Goal: Transaction & Acquisition: Download file/media

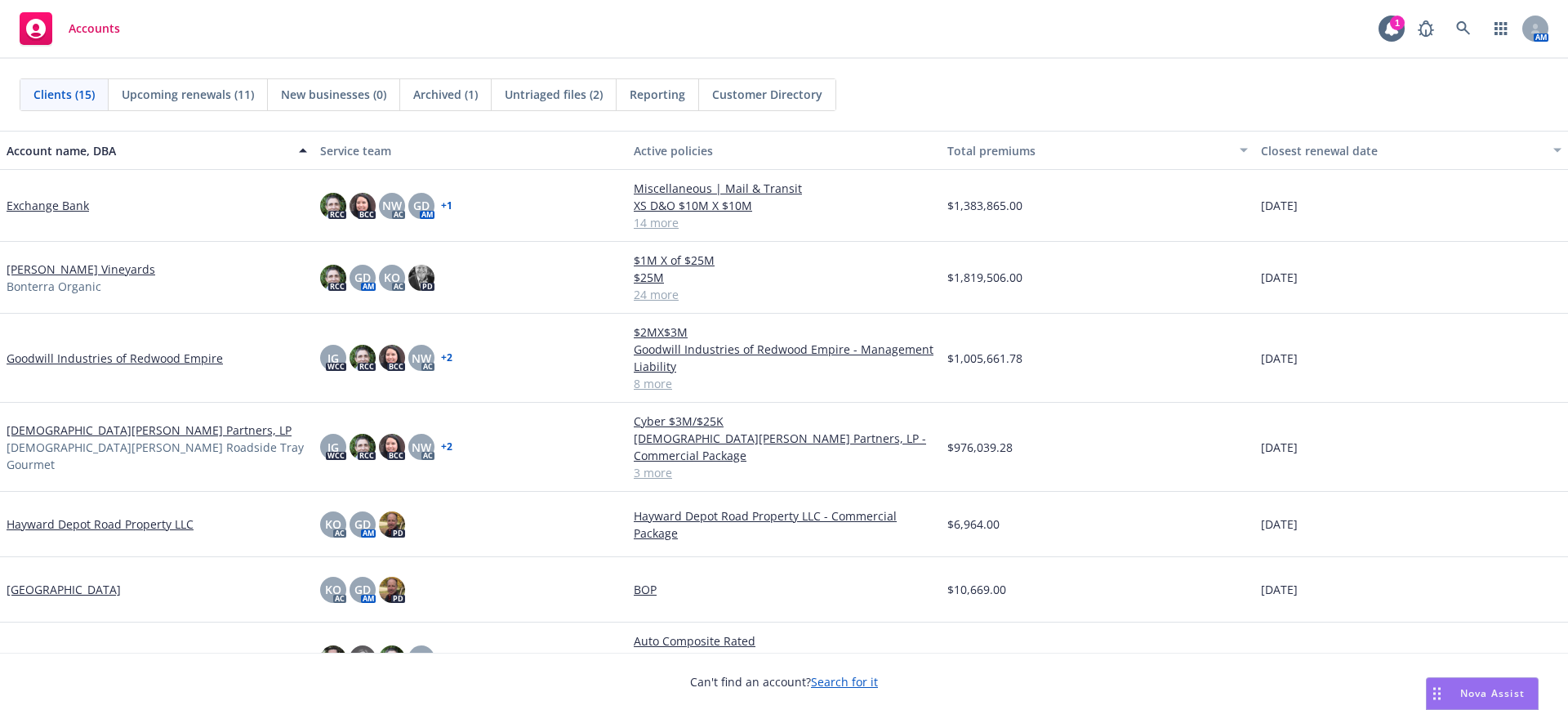
click at [37, 264] on link "[PERSON_NAME] Vineyards" at bounding box center [81, 269] width 148 height 17
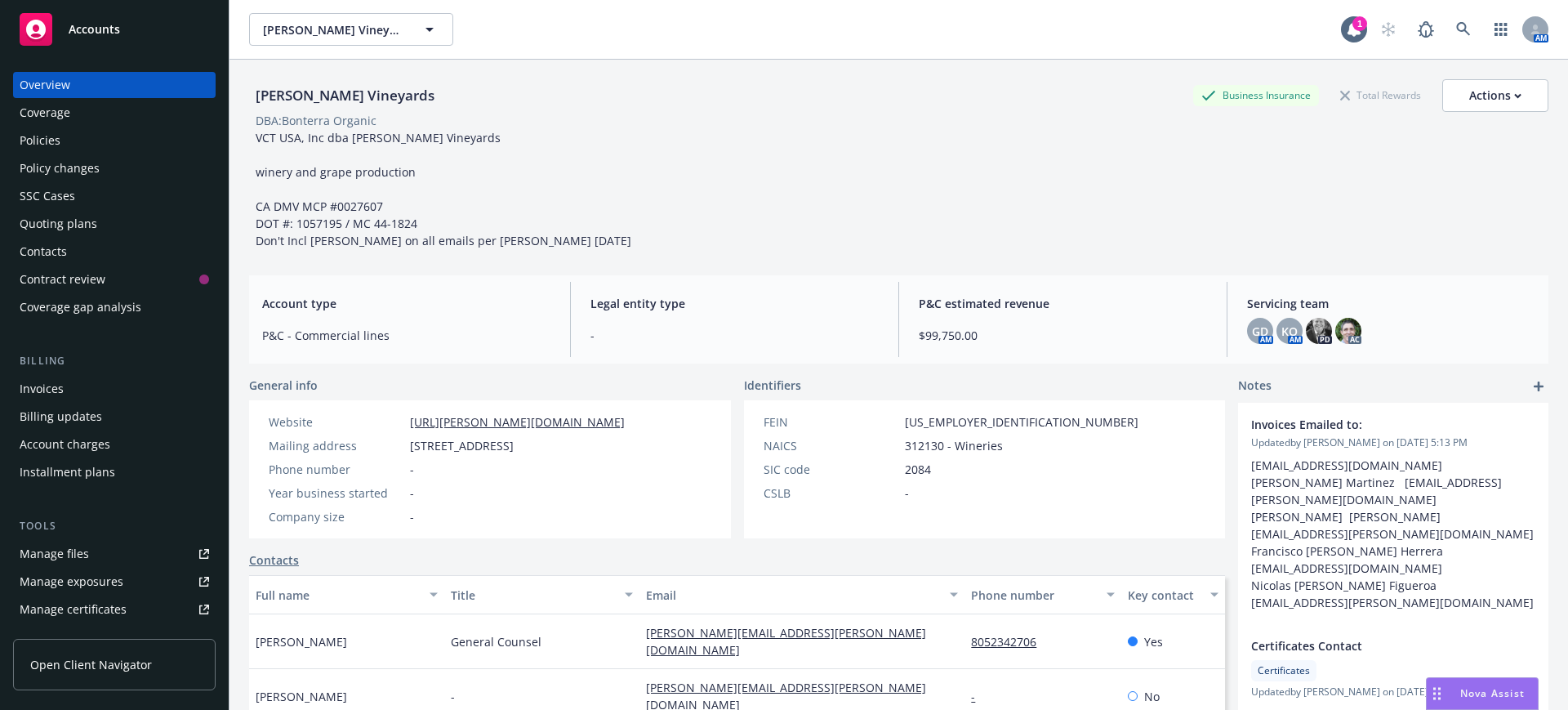
click at [68, 552] on div "Manage files" at bounding box center [54, 554] width 70 height 27
click at [98, 27] on span "Accounts" at bounding box center [94, 29] width 51 height 13
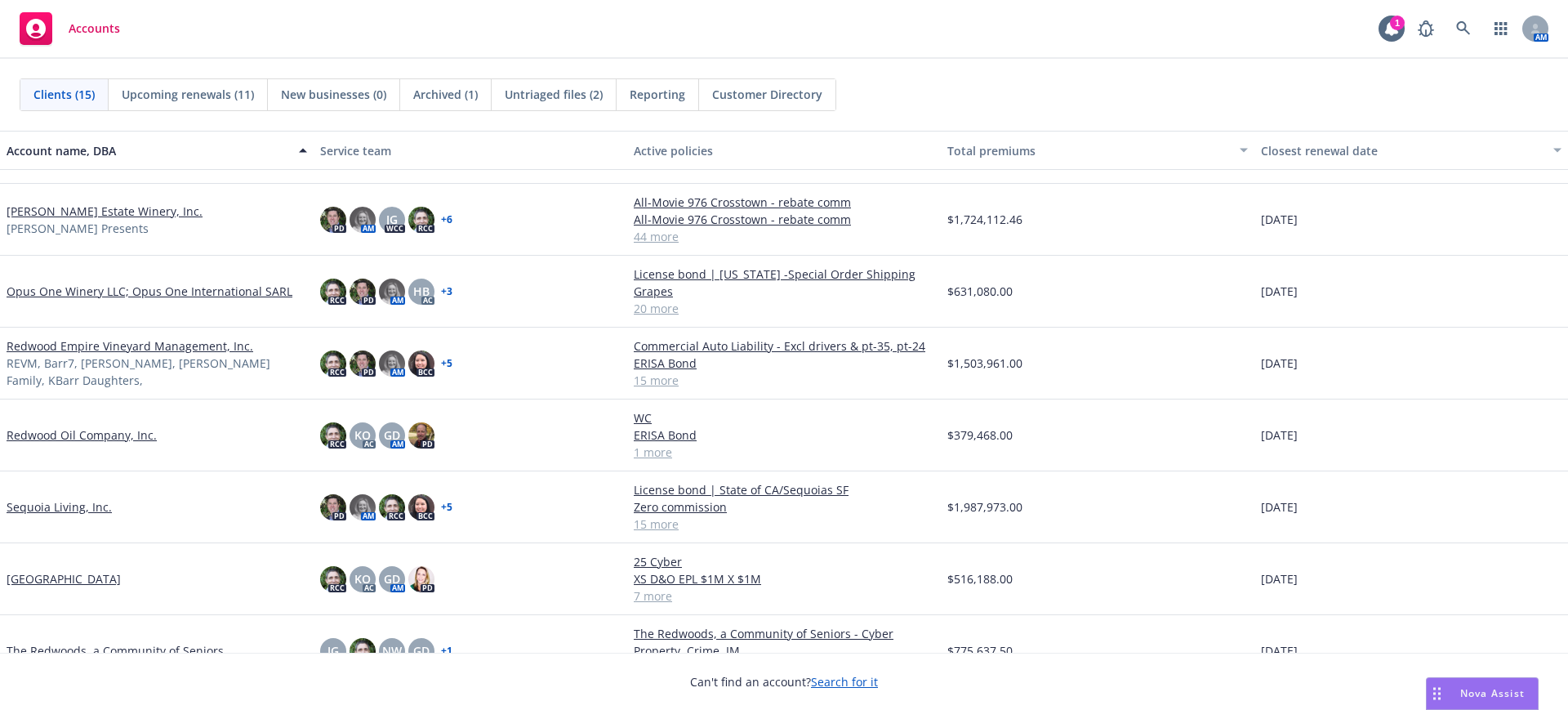
scroll to position [538, 0]
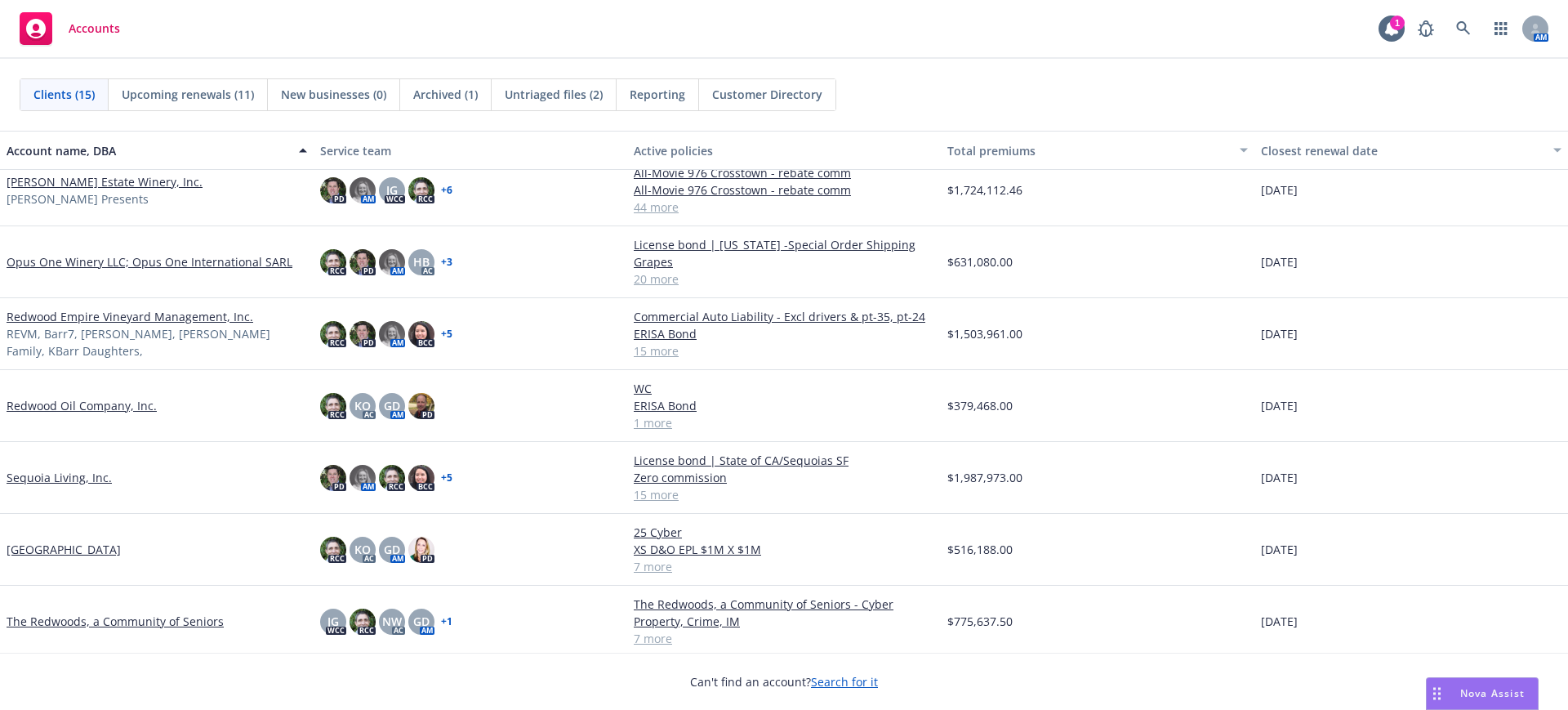
click at [72, 619] on link "The Redwoods, a Community of Seniors" at bounding box center [114, 621] width 217 height 17
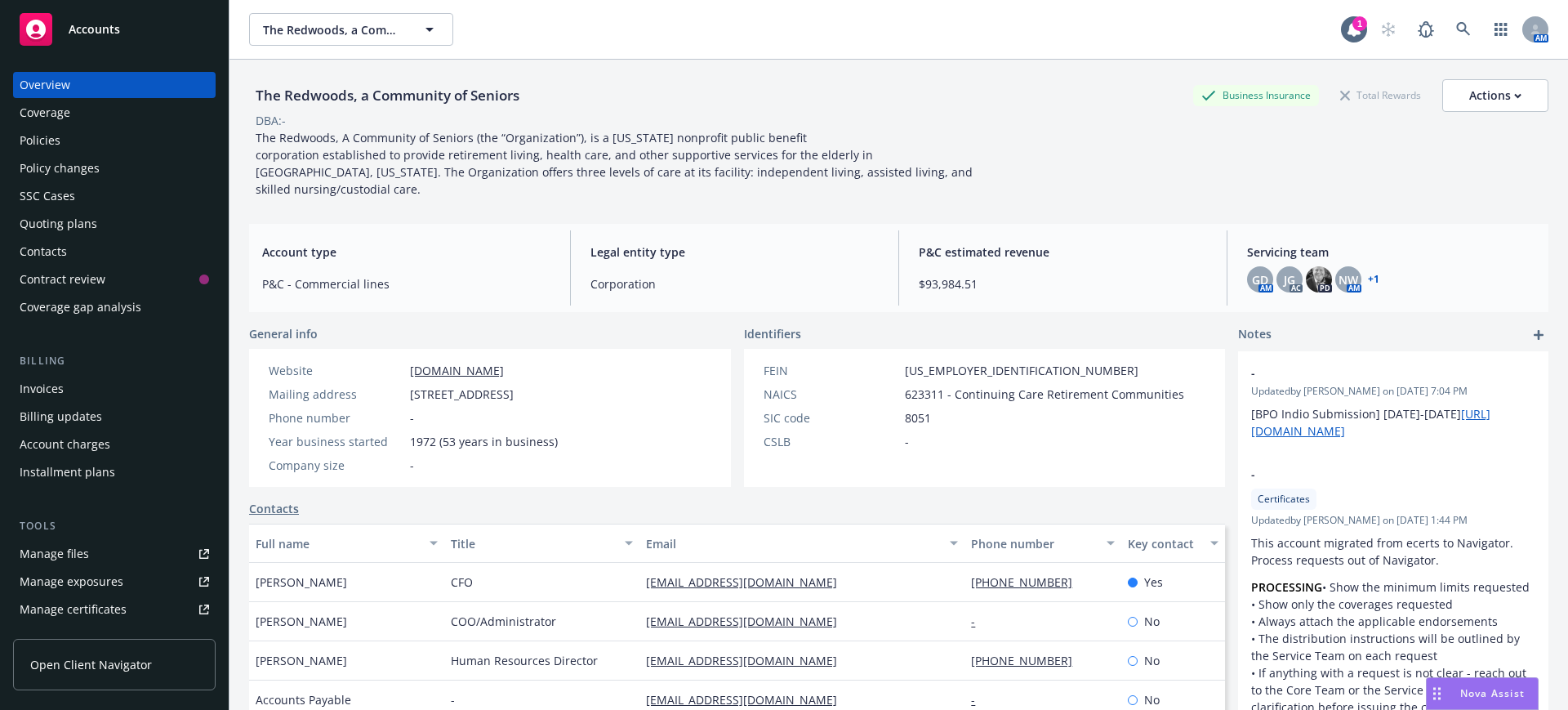
click at [36, 132] on div "Policies" at bounding box center [39, 140] width 41 height 27
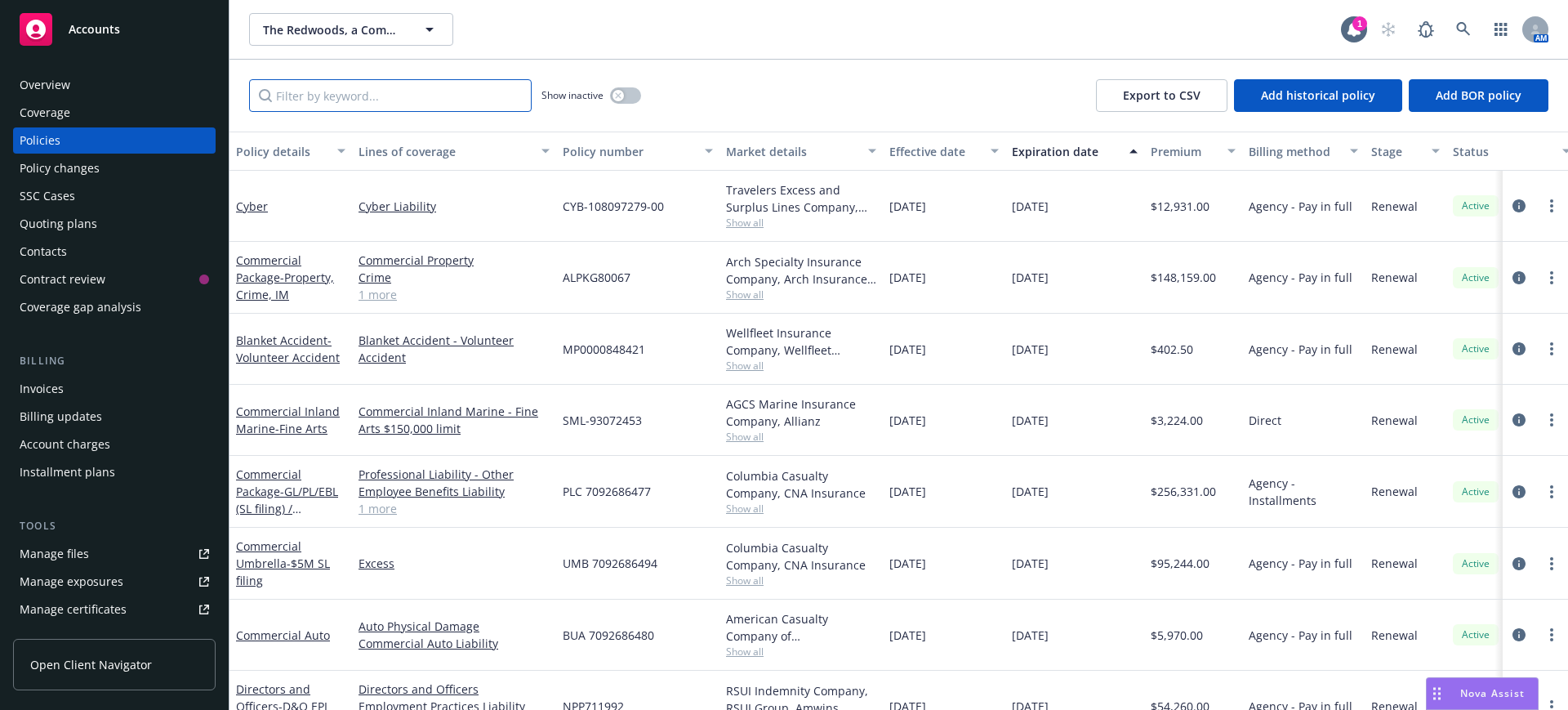
click at [351, 91] on input "Filter by keyword..." at bounding box center [390, 96] width 283 height 33
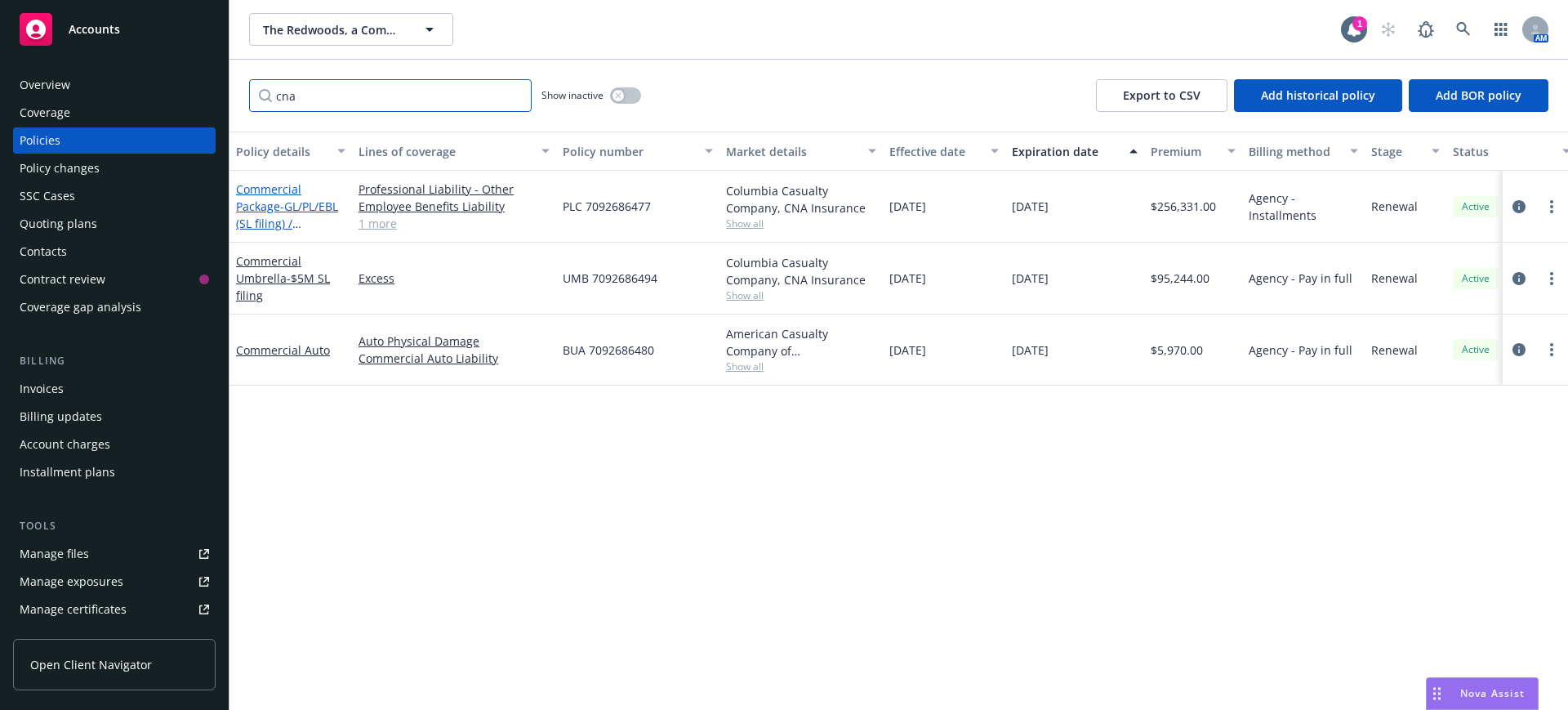
type input "cna"
click at [268, 201] on link "Commercial Package - GL/PL/EBL (SL filing) / installments" at bounding box center [287, 214] width 102 height 67
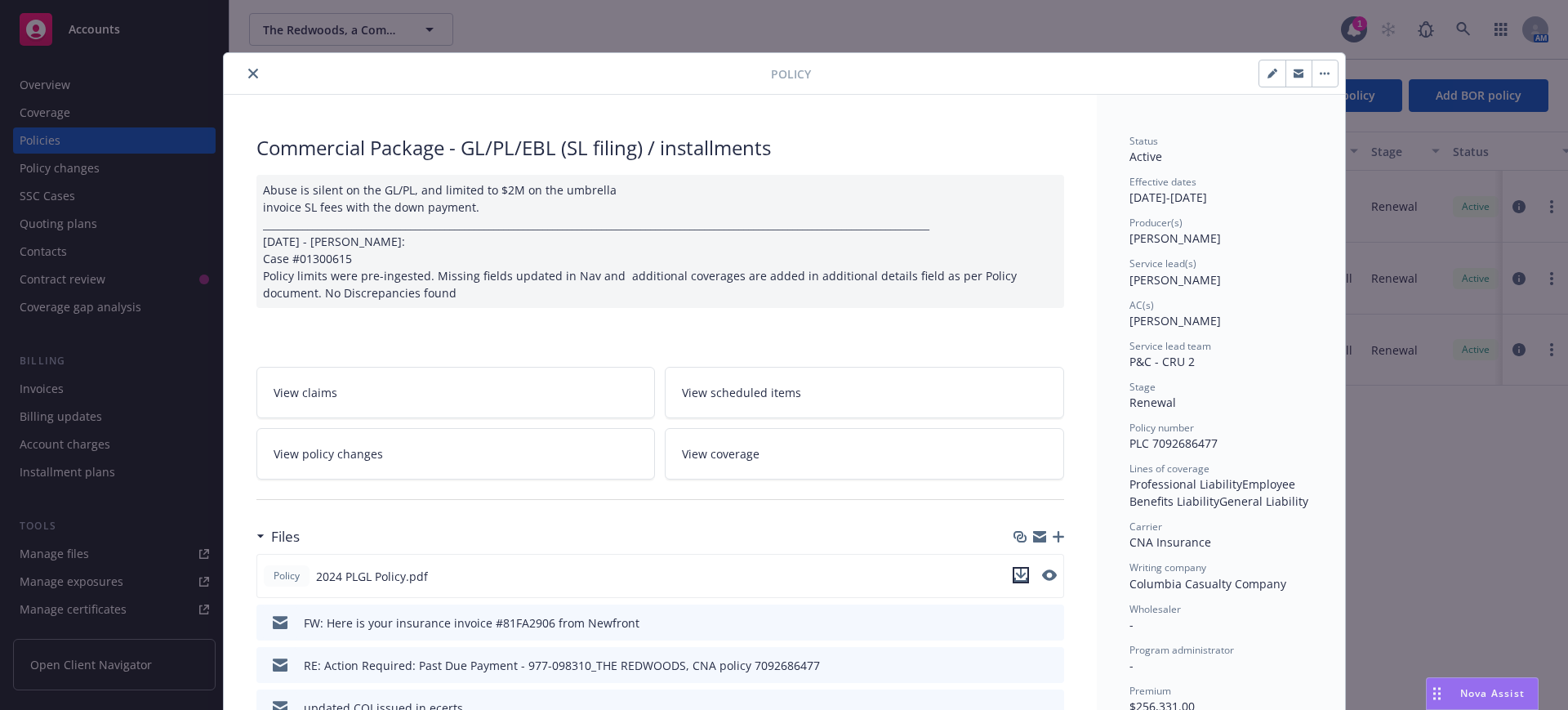
click at [1016, 574] on icon "download file" at bounding box center [1021, 573] width 11 height 10
click at [248, 71] on icon "close" at bounding box center [252, 73] width 10 height 10
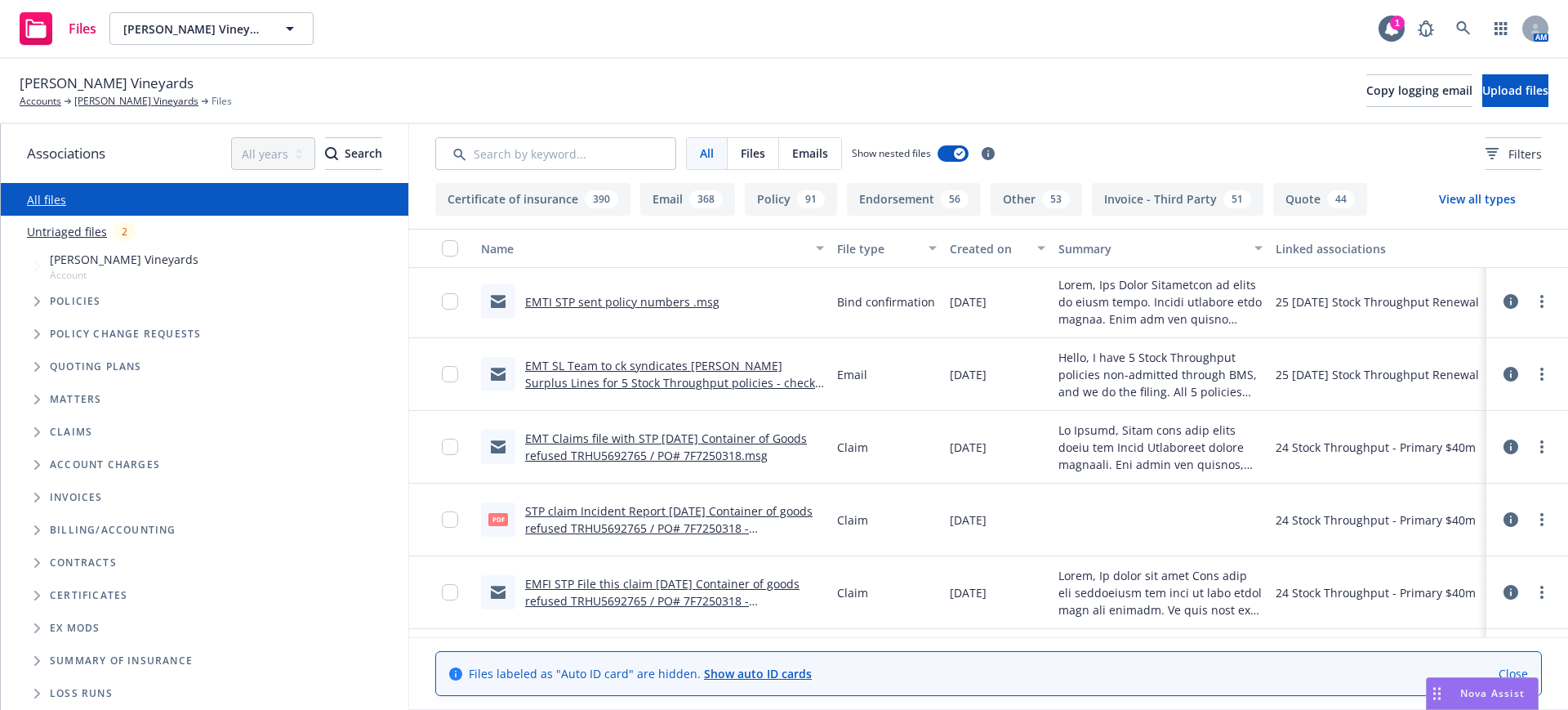
scroll to position [613, 0]
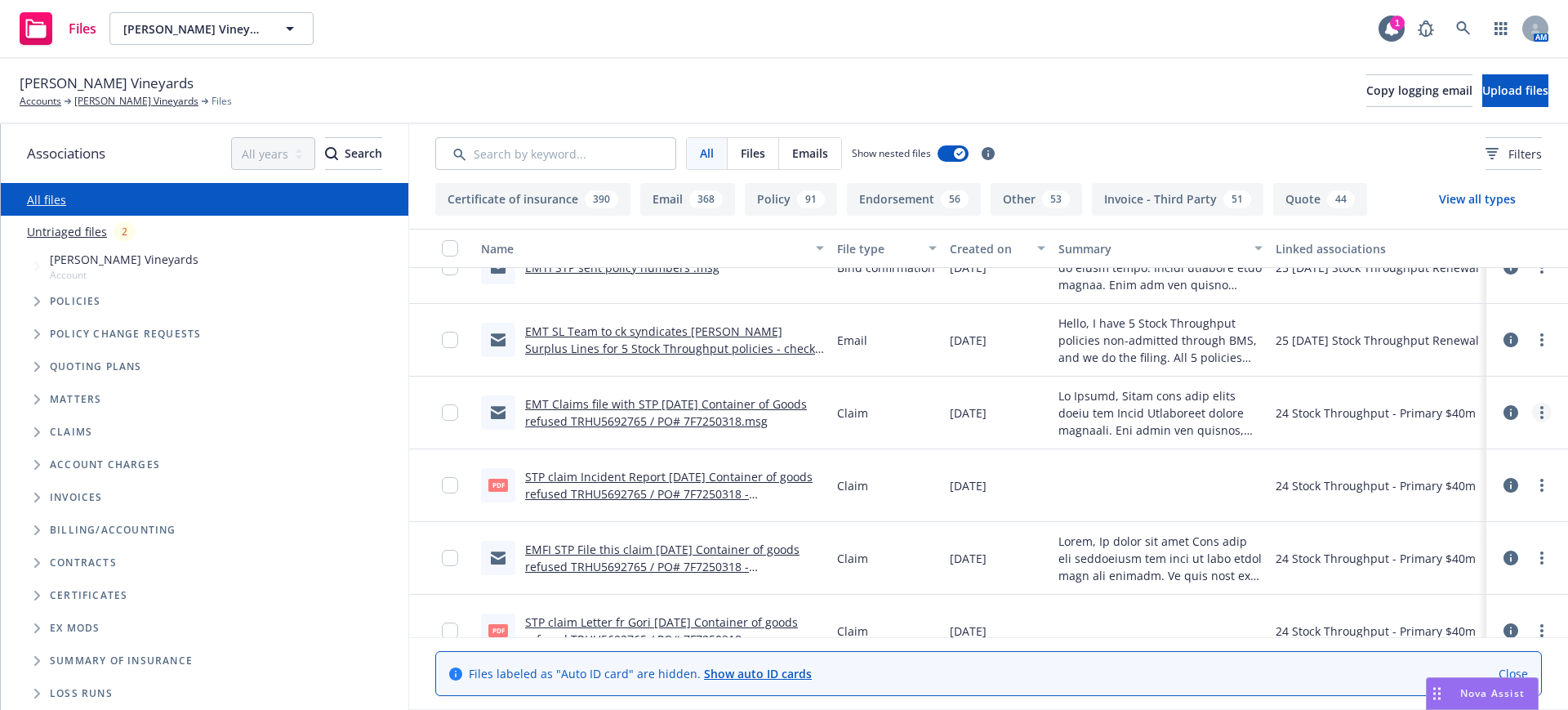
click at [1541, 408] on icon "more" at bounding box center [1542, 413] width 4 height 13
click at [1412, 510] on link "Edit" at bounding box center [1455, 511] width 163 height 33
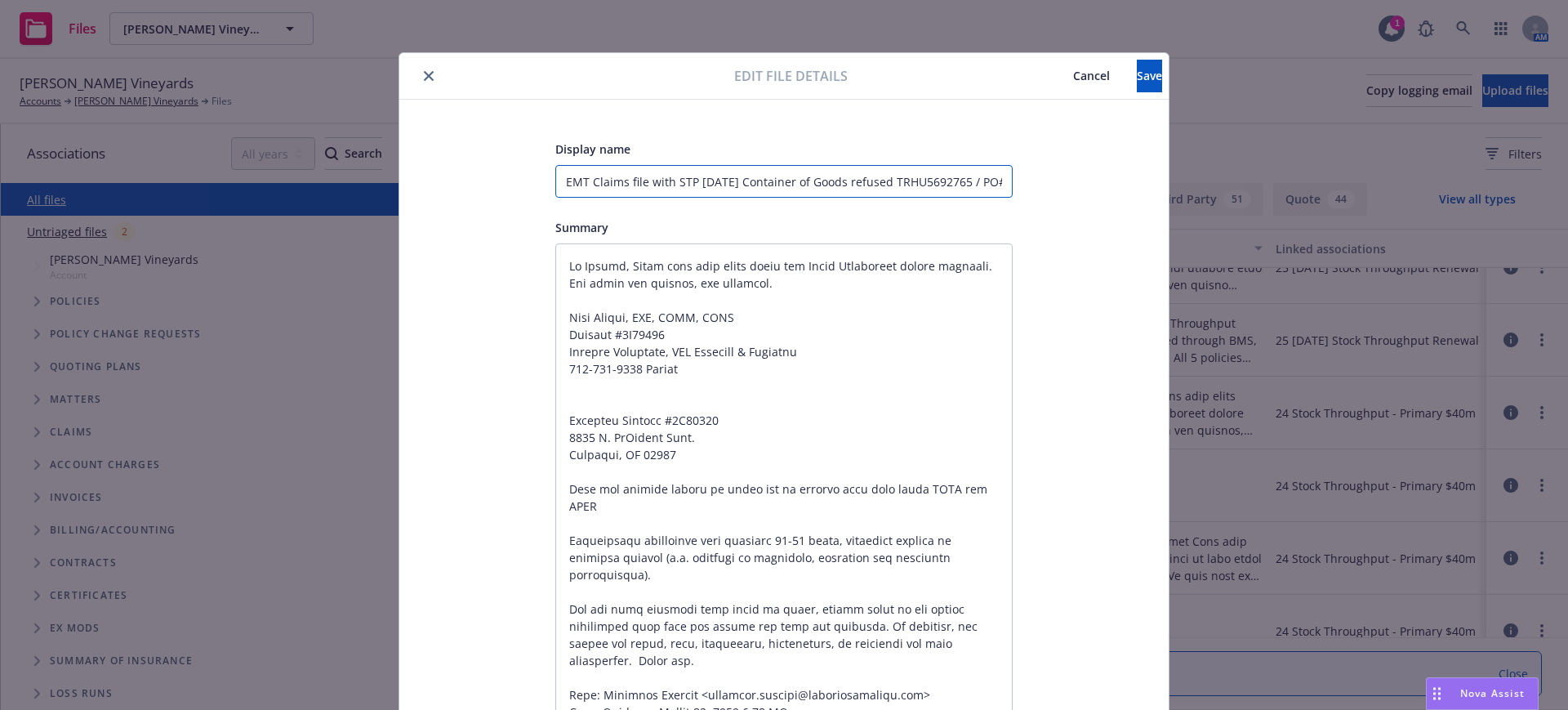
scroll to position [0, 60]
drag, startPoint x: 557, startPoint y: 178, endPoint x: 1038, endPoint y: 181, distance: 481.0
click at [1073, 70] on span "Cancel" at bounding box center [1091, 75] width 37 height 16
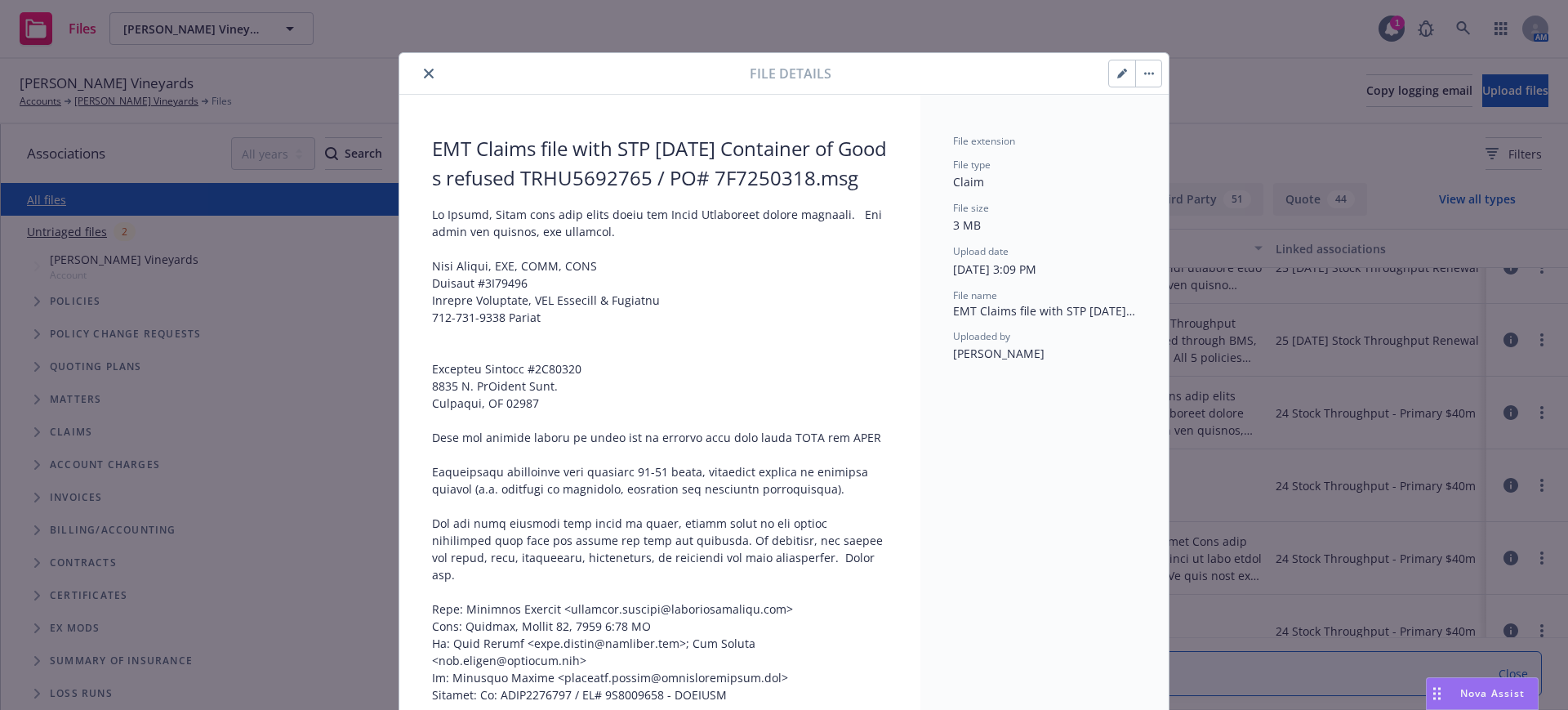
click at [424, 69] on icon "close" at bounding box center [428, 73] width 10 height 10
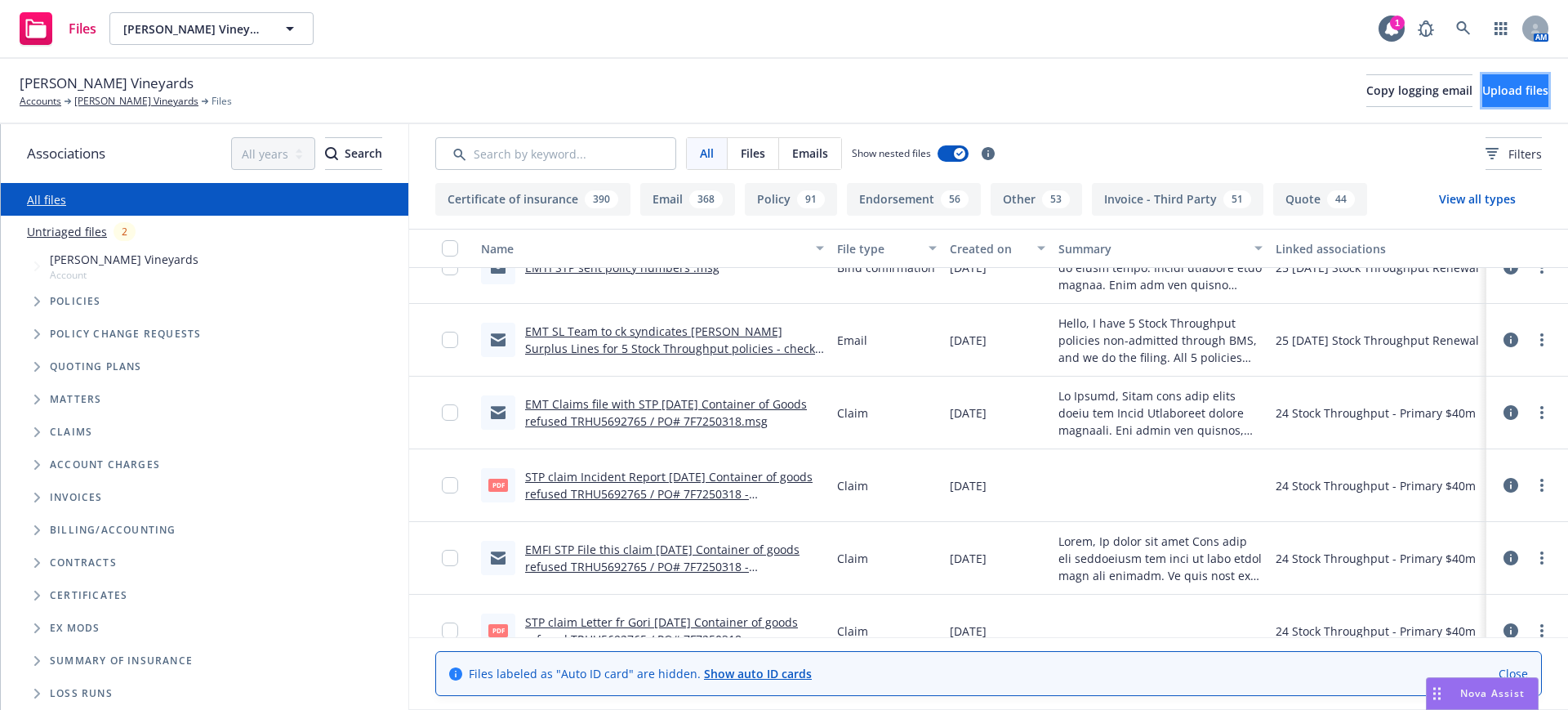
click at [1517, 89] on span "Upload files" at bounding box center [1515, 90] width 66 height 16
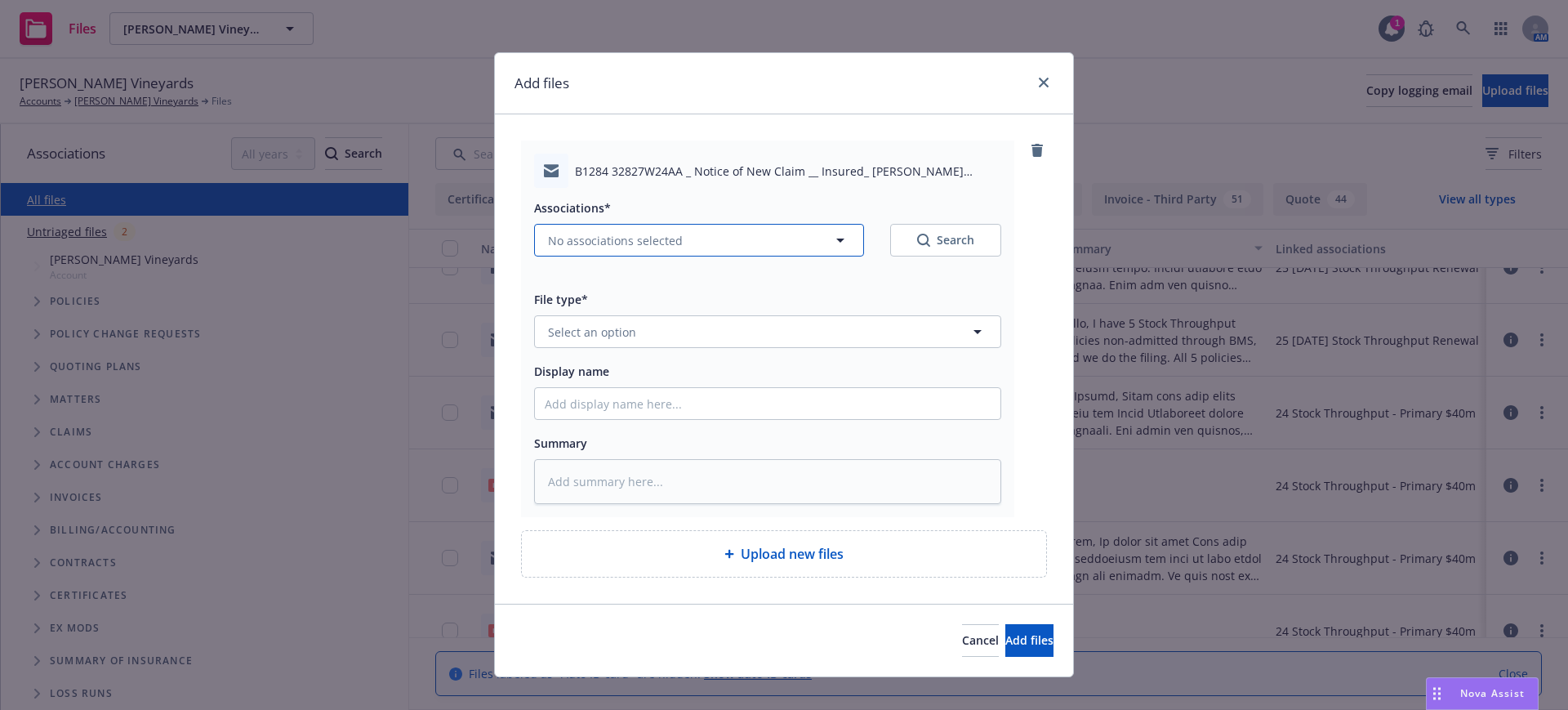
click at [556, 237] on span "No associations selected" at bounding box center [615, 241] width 134 height 17
type textarea "x"
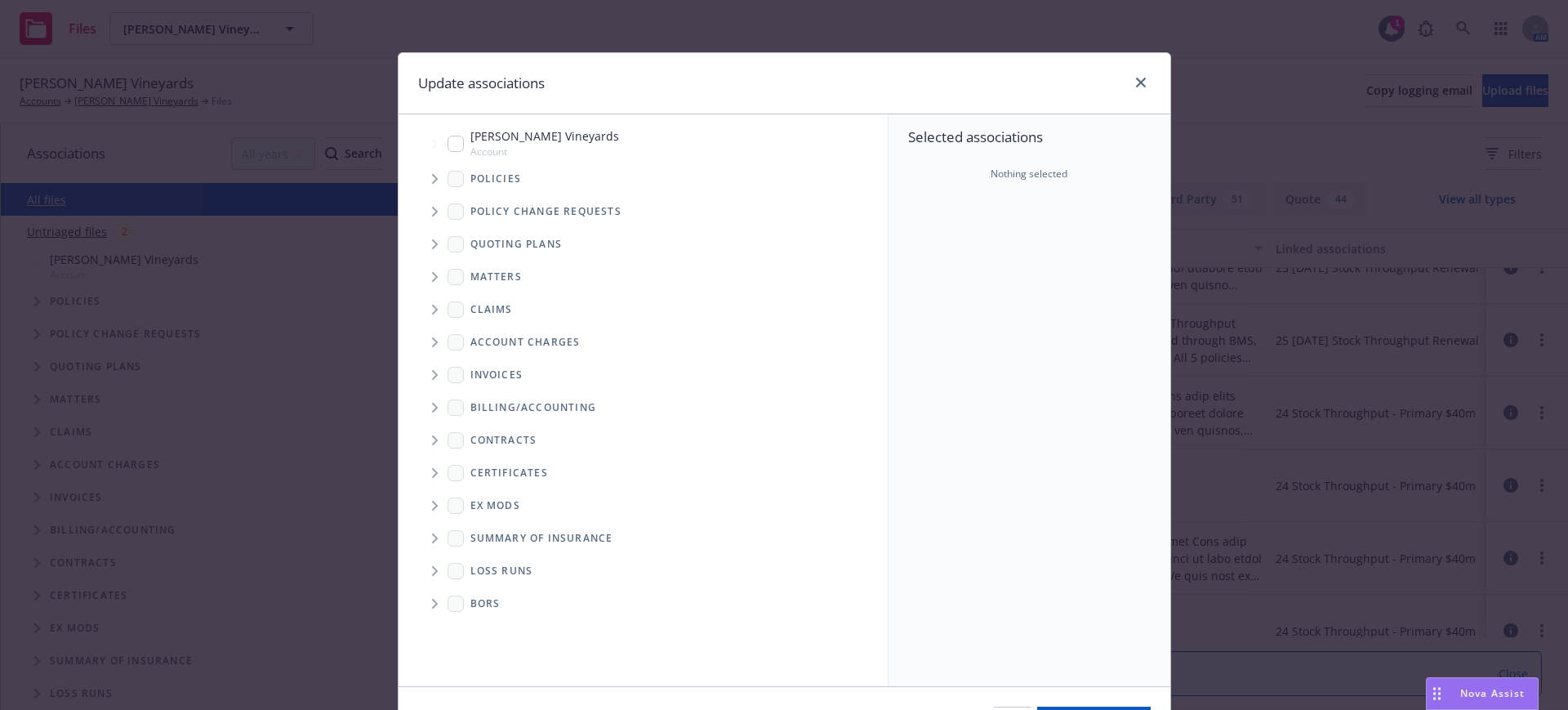
click at [432, 178] on icon "Tree Example" at bounding box center [435, 178] width 5 height 10
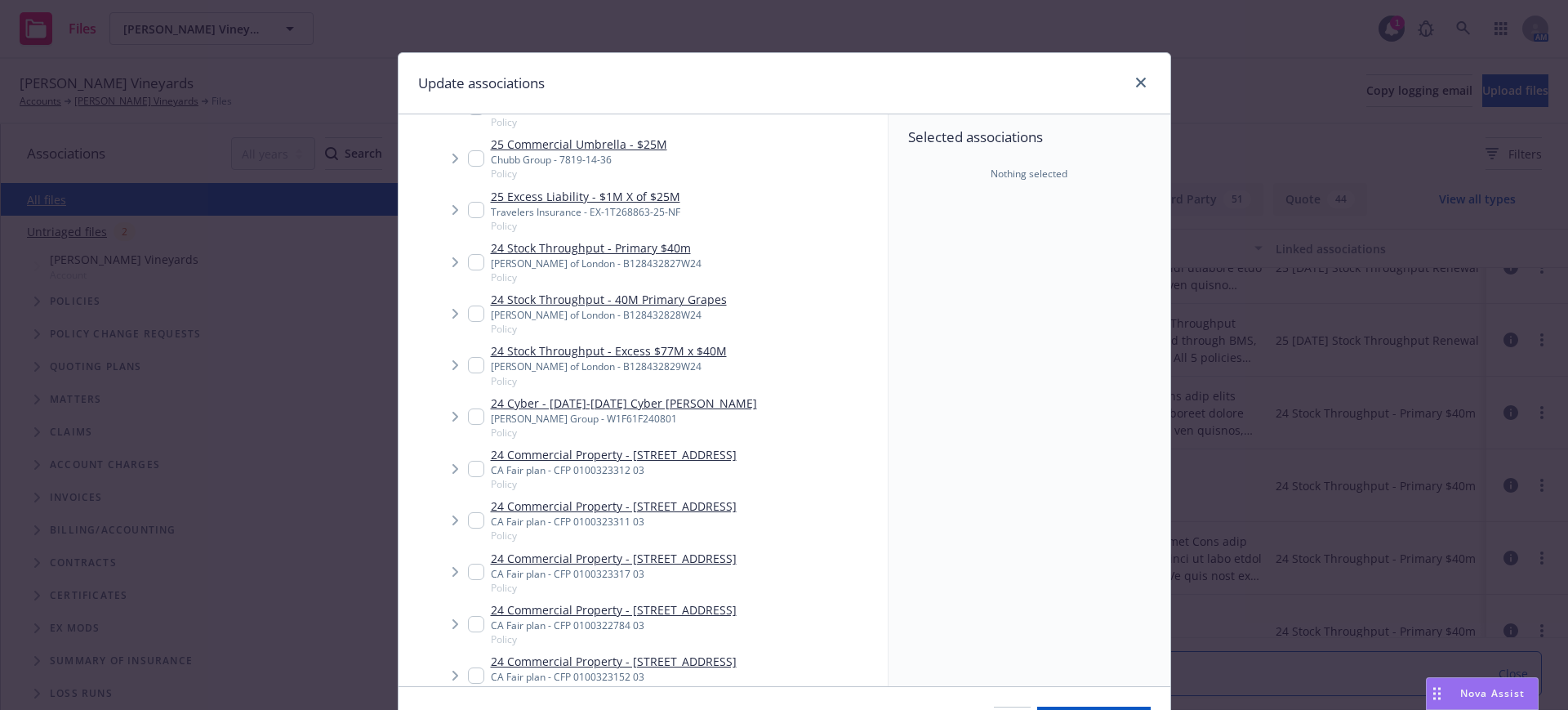
scroll to position [1328, 0]
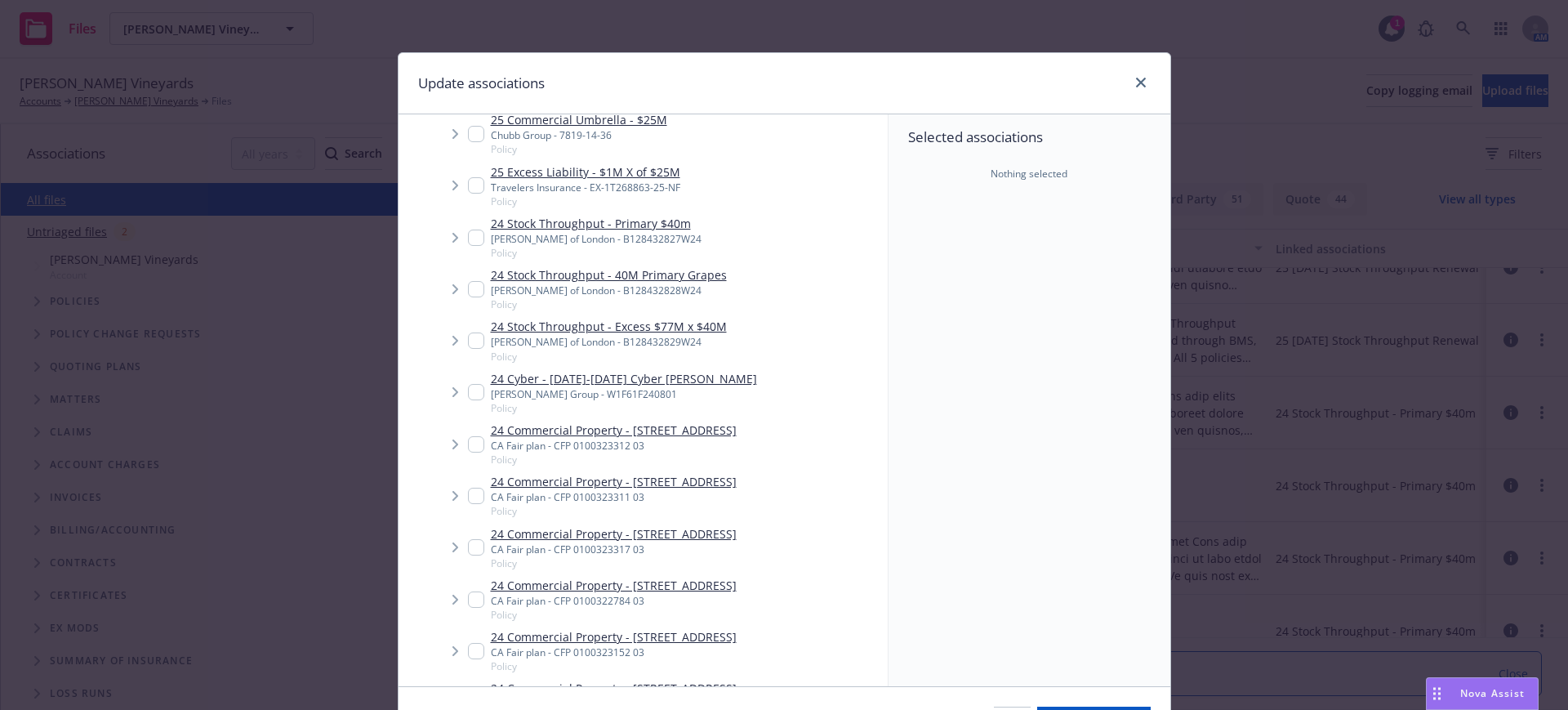
click at [468, 232] on input "Tree Example" at bounding box center [477, 238] width 16 height 16
checkbox input "true"
click at [468, 288] on input "Tree Example" at bounding box center [477, 289] width 16 height 16
checkbox input "true"
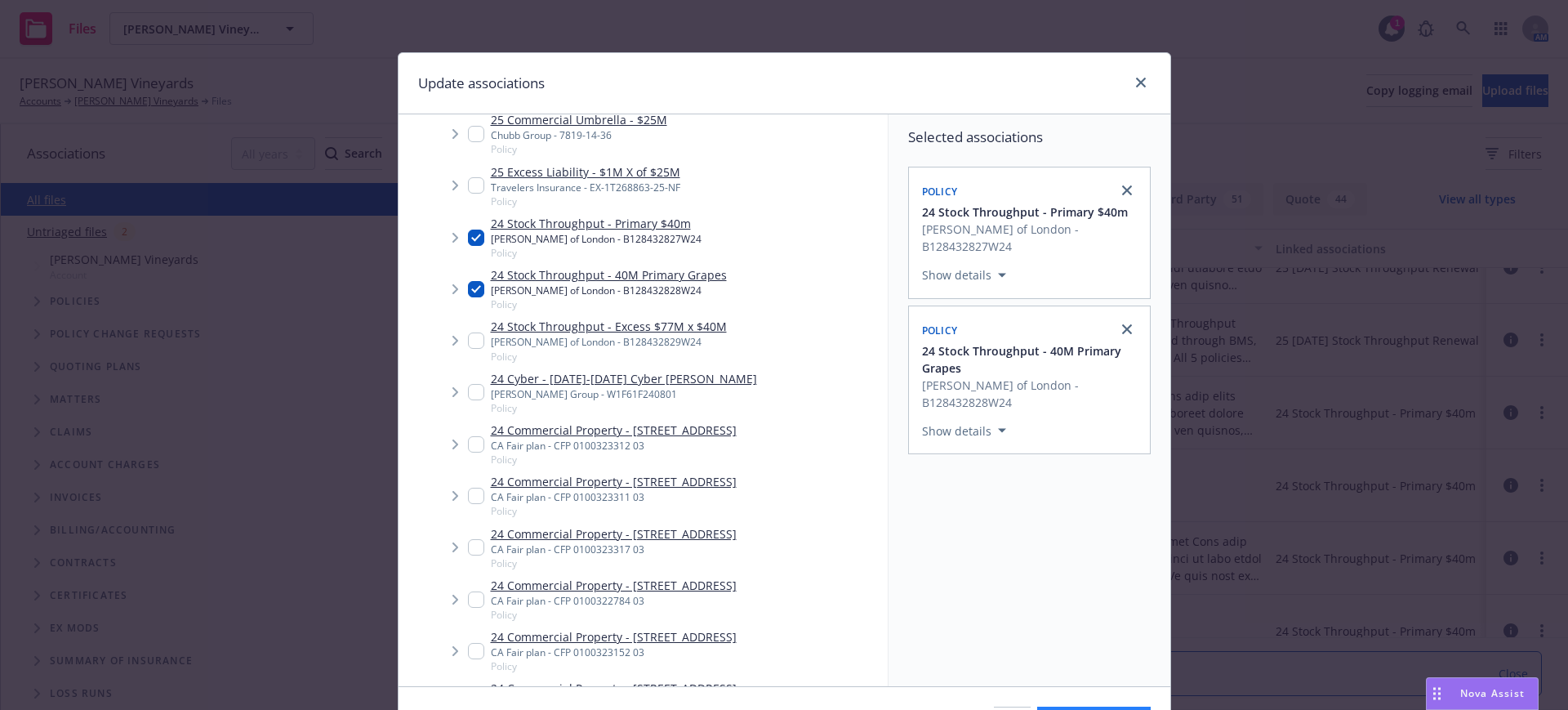
scroll to position [102, 0]
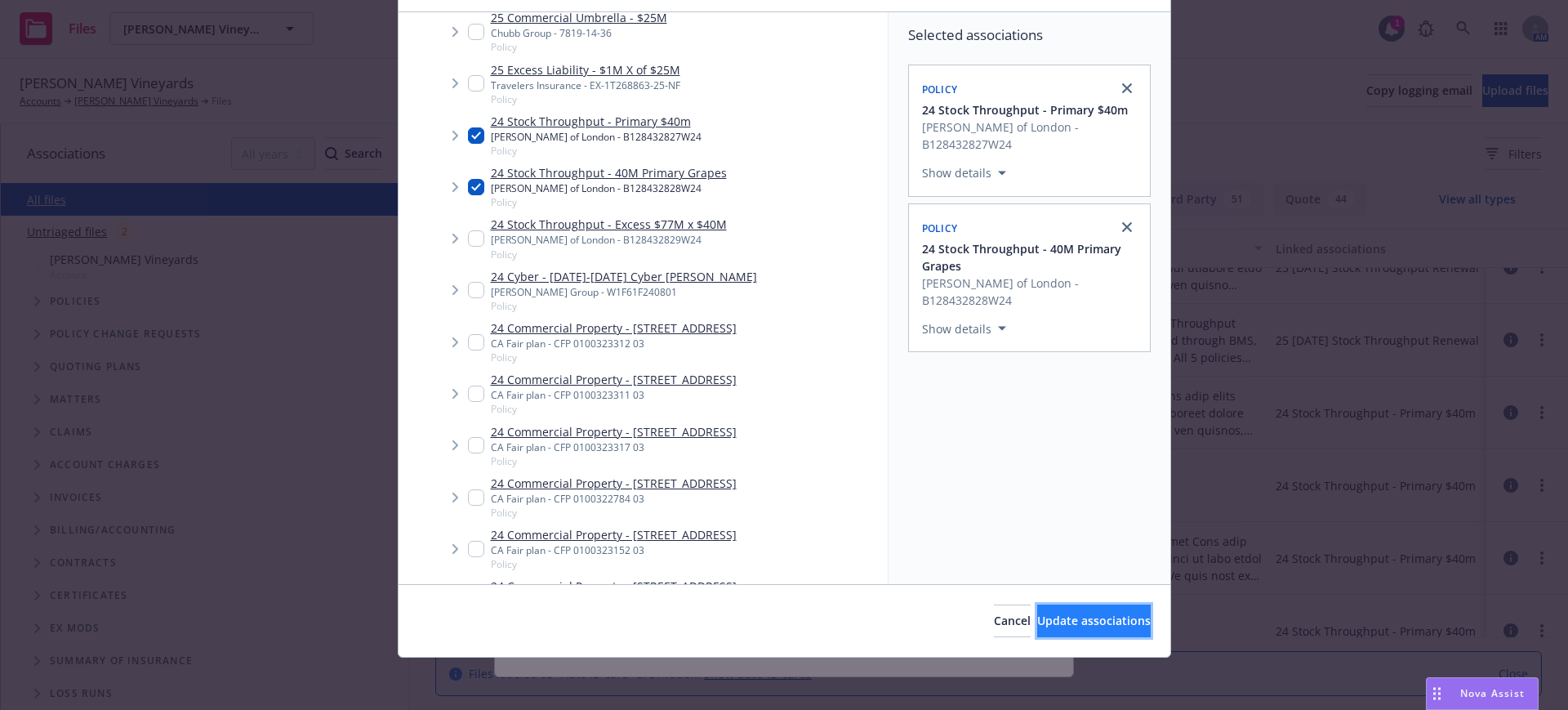
click at [1078, 613] on span "Update associations" at bounding box center [1094, 620] width 113 height 16
type textarea "x"
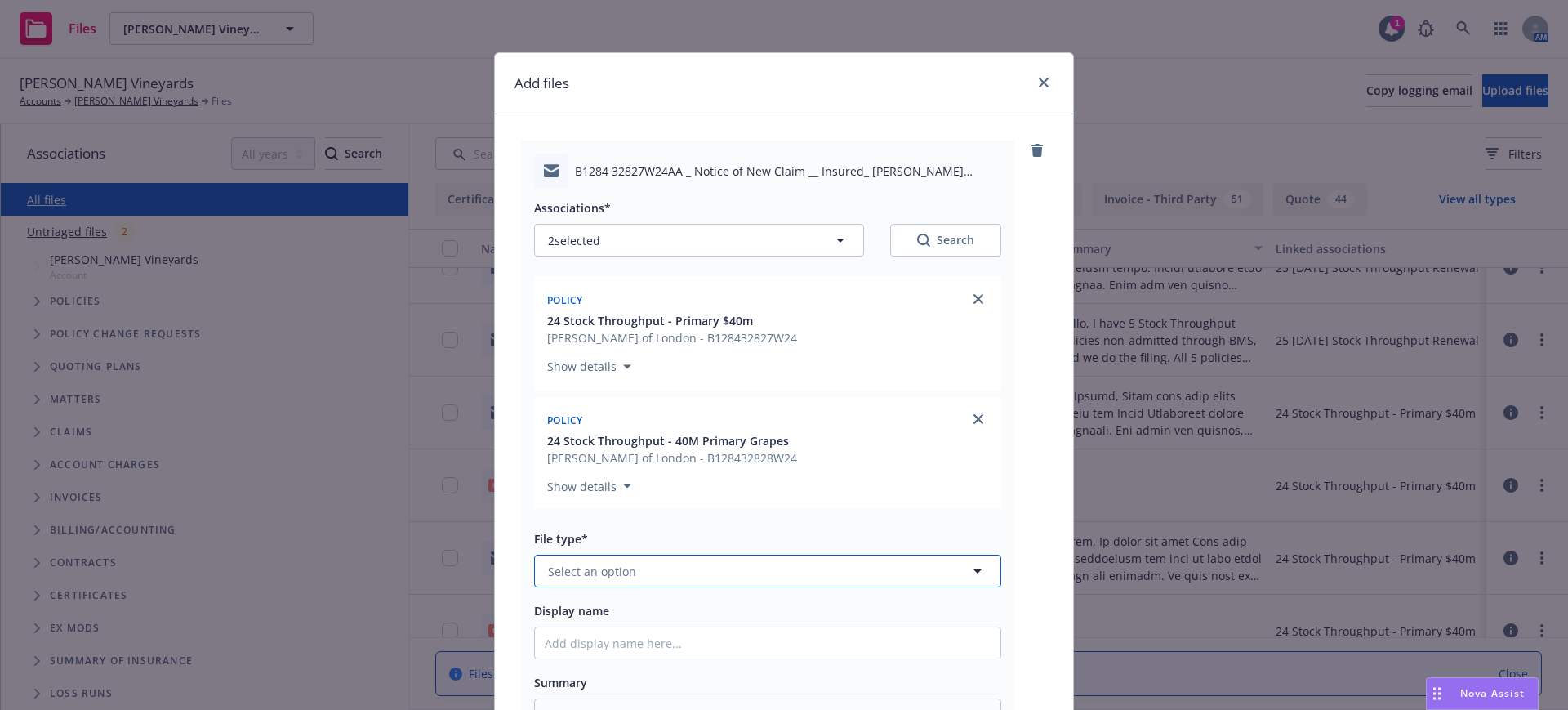
click at [560, 563] on span "Select an option" at bounding box center [592, 571] width 88 height 17
type input "claim"
click at [555, 524] on span "Claim" at bounding box center [567, 525] width 31 height 17
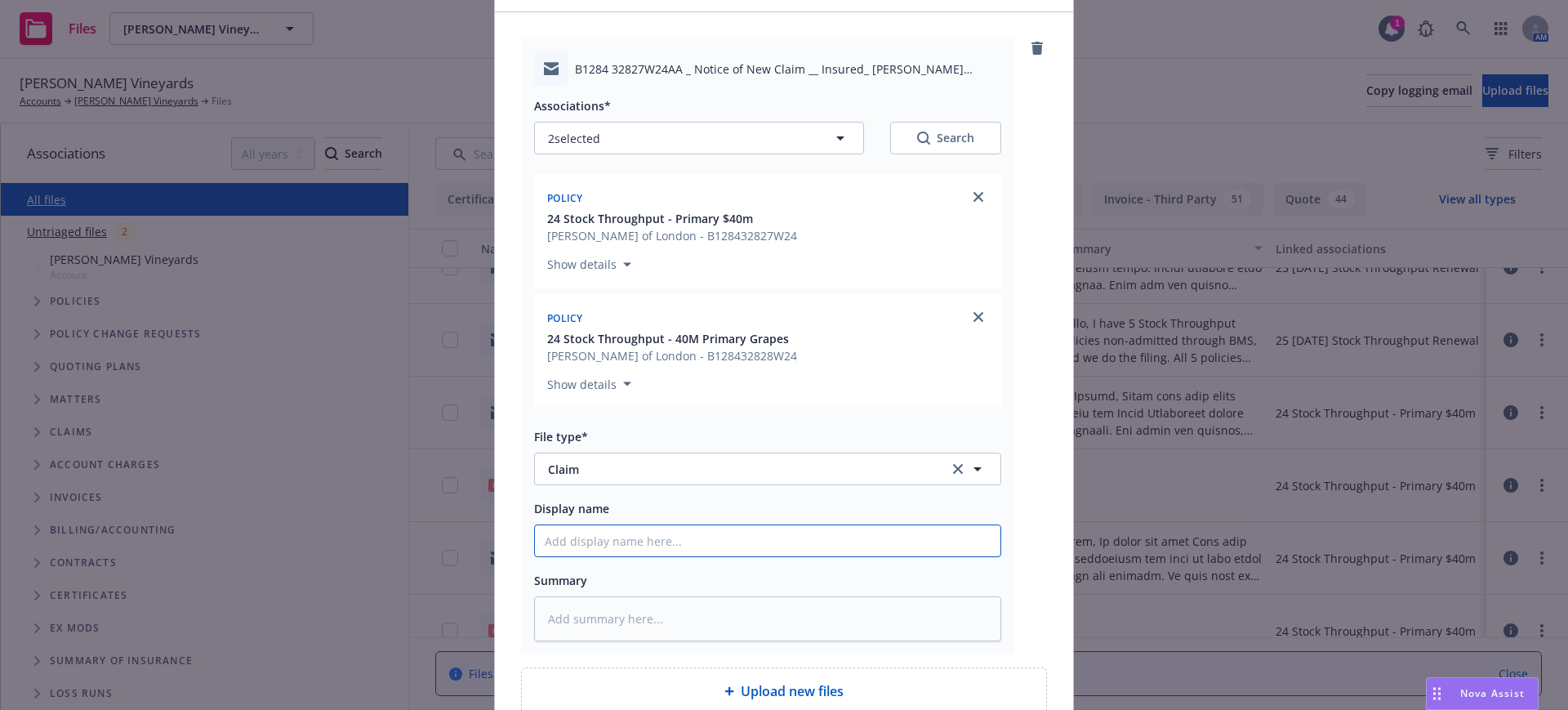
click at [535, 532] on input "Display name" at bounding box center [768, 541] width 466 height 31
paste input "EMT Claims file with STP 5/28/25 Container of Goods refused TRHU5692765 / PO# 7…"
type textarea "x"
type input "EMT Claims file with STP 5/28/25 Container of Goods refused TRHU5692765 / PO# 7…"
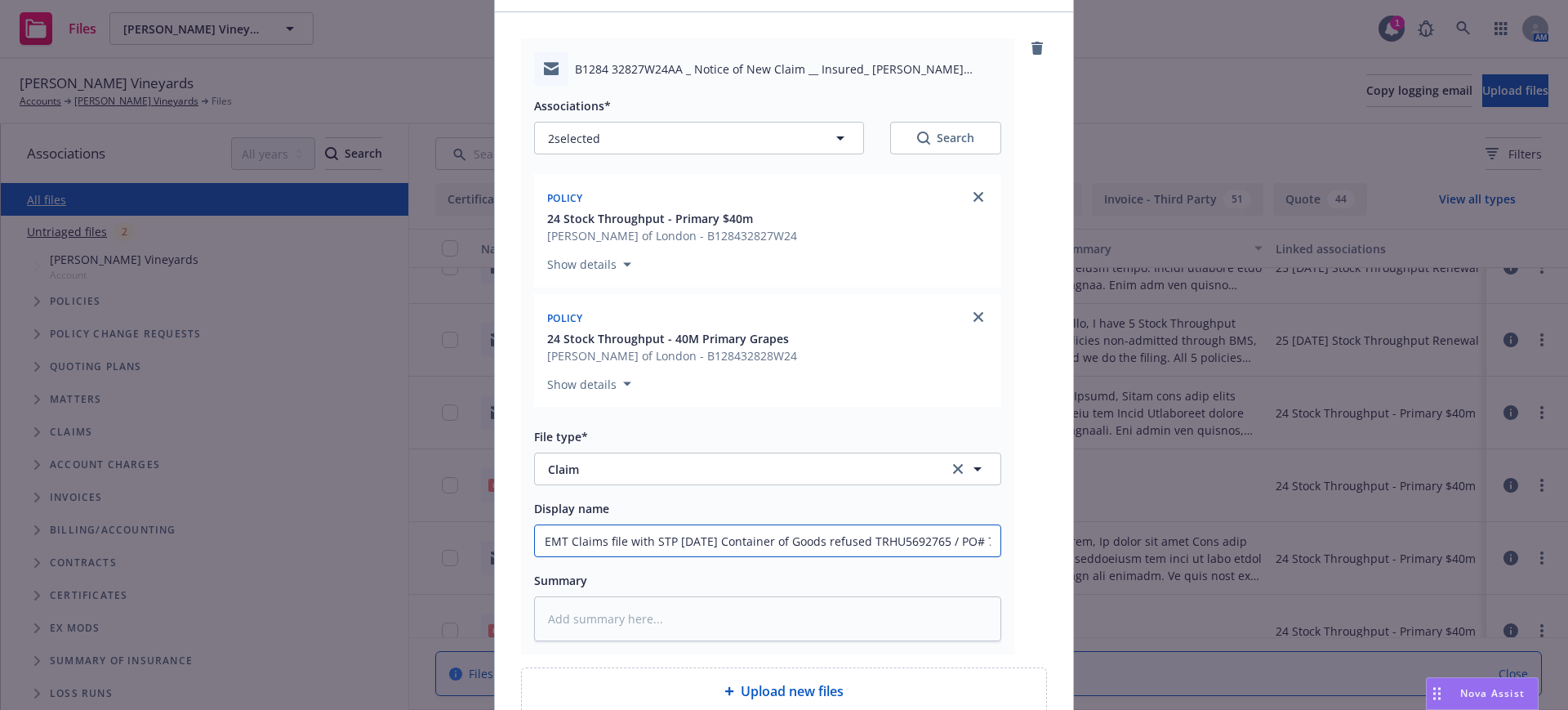
type textarea "x"
type input "EMFT Claims file with STP 5/28/25 Container of Goods refused TRHU5692765 / PO# …"
type textarea "x"
type input "EMFCT Claims file with STP 5/28/25 Container of Goods refused TRHU5692765 / PO#…"
type textarea "x"
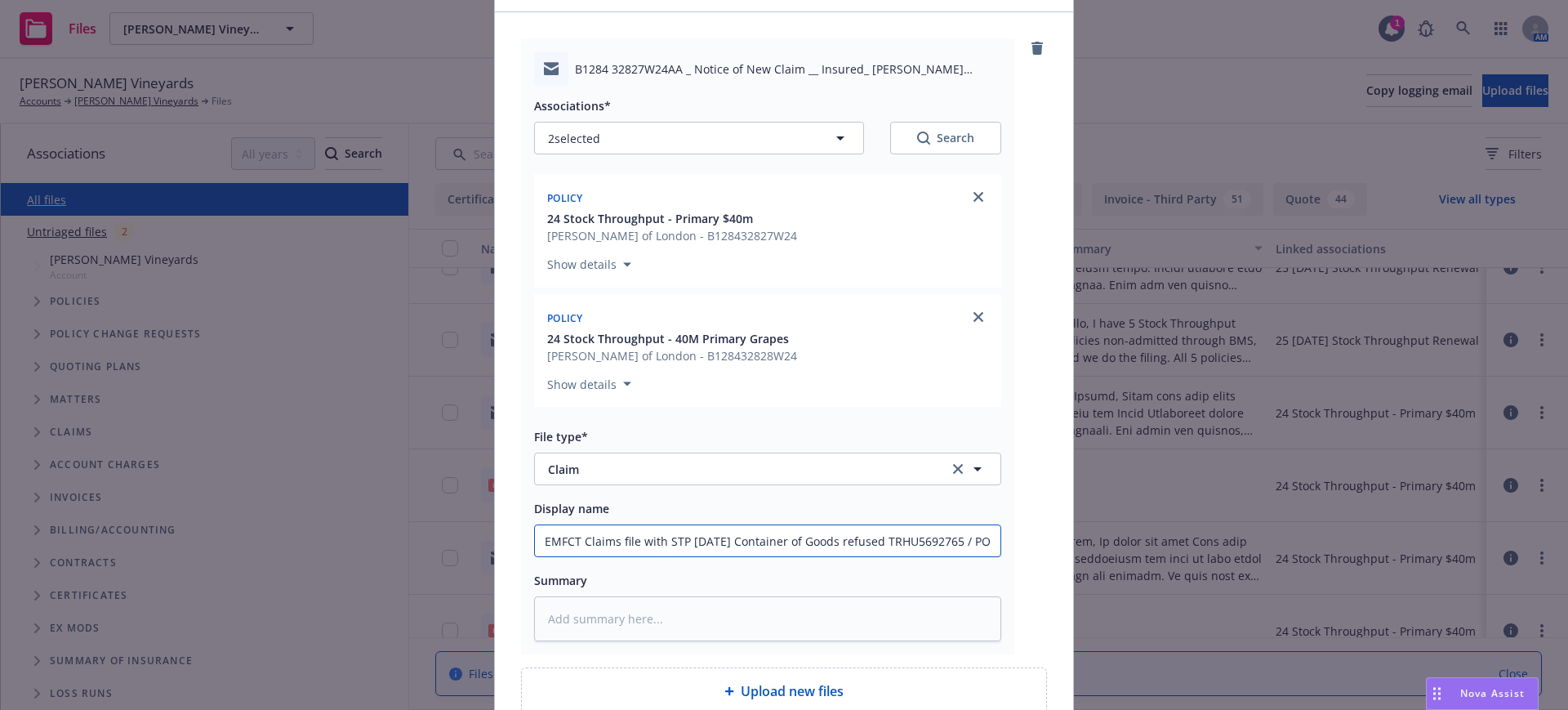
type input "EMFC T Claims file with STP 5/28/25 Container of Goods refused TRHU5692765 / PO…"
type textarea "x"
type input "EMFC Claims file with STP 5/28/25 Container of Goods refused TRHU5692765 / PO# …"
type textarea "x"
type input "EMFC Claims file with STP 5/28/25 Container of Goods refused TRHU5692765 / PO# …"
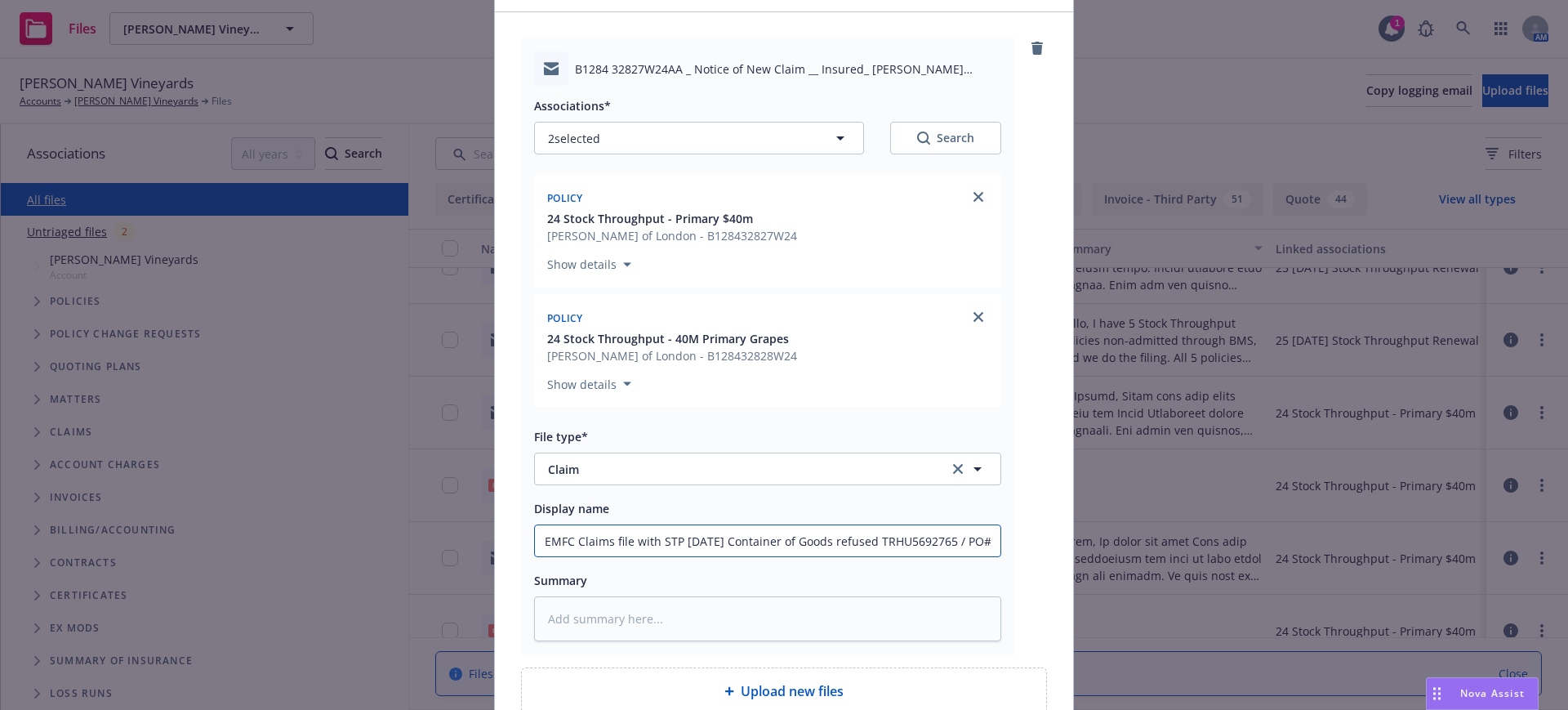
type textarea "x"
type input "EMFCClaims file with STP 5/28/25 Container of Goods refused TRHU5692765 / PO# 7…"
type textarea "x"
type input "EMFClaims file with STP 5/28/25 Container of Goods refused TRHU5692765 / PO# 7F…"
type textarea "x"
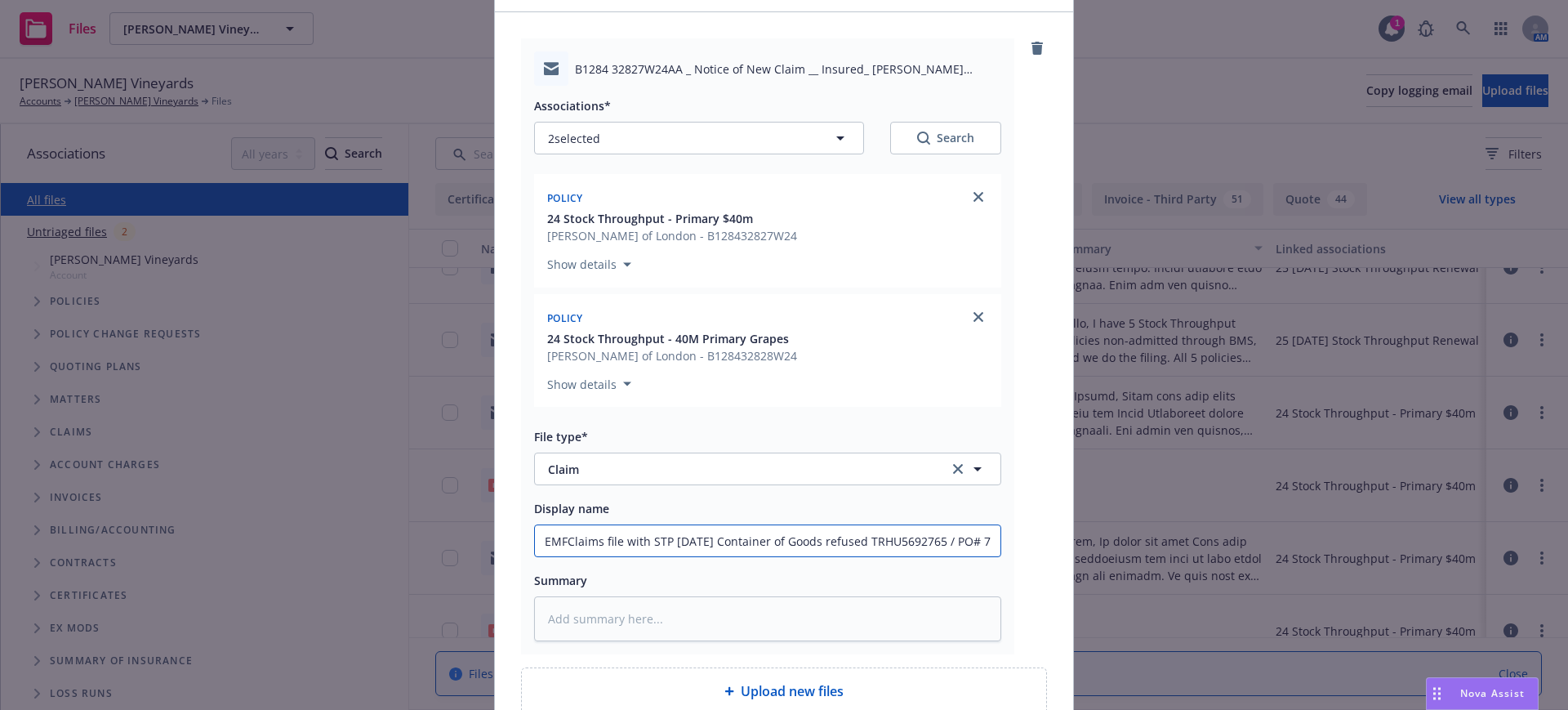
type input "EMF Claims file with STP 5/28/25 Container of Goods refused TRHU5692765 / PO# 7…"
type textarea "x"
type input "EMF BClaims file with STP 5/28/25 Container of Goods refused TRHU5692765 / PO# …"
type textarea "x"
type input "EMF BMClaims file with STP 5/28/25 Container of Goods refused TRHU5692765 / PO#…"
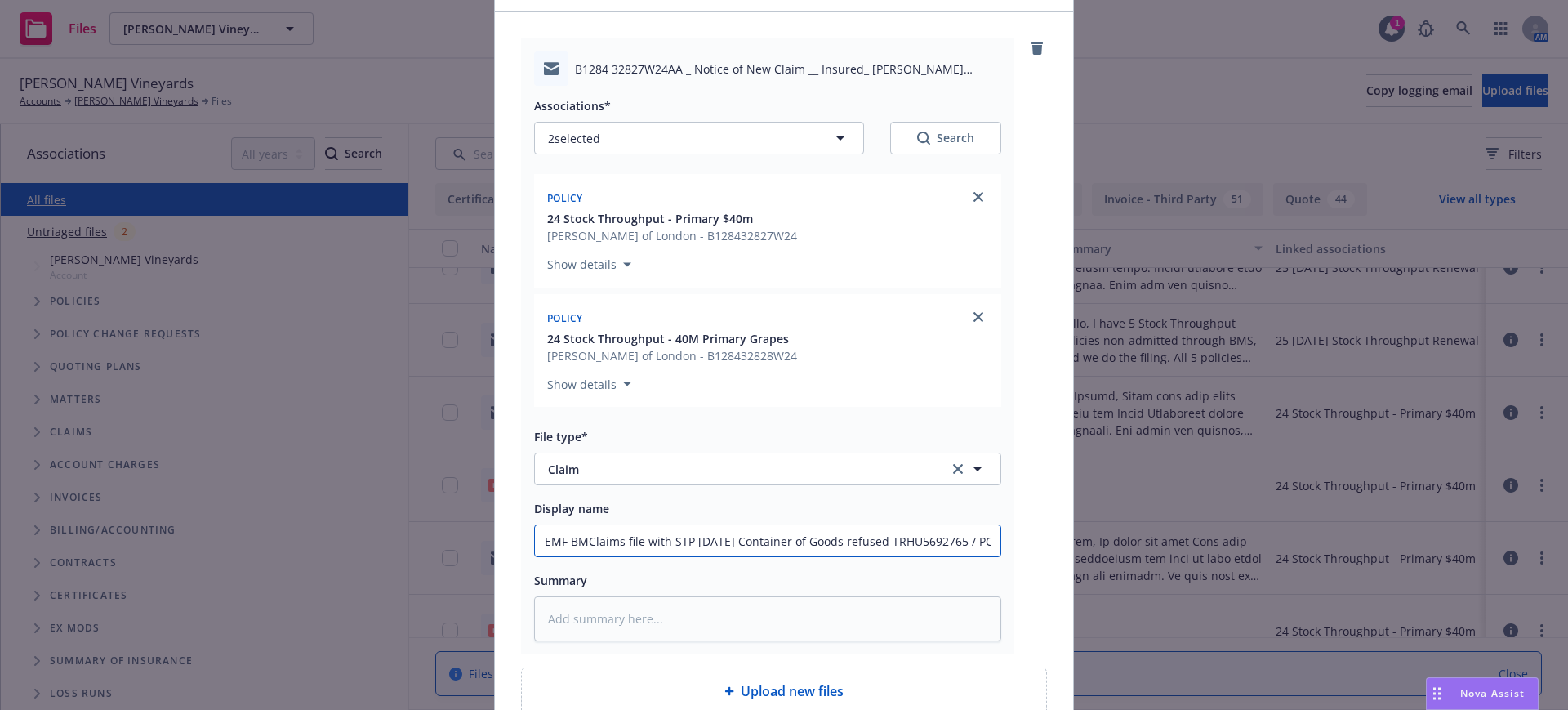
type textarea "x"
type input "EMF BMSClaims file with STP 5/28/25 Container of Goods refused TRHU5692765 / PO…"
type textarea "x"
type input "EMF BMS Claims file with STP 5/28/25 Container of Goods refused TRHU5692765 / P…"
type textarea "x"
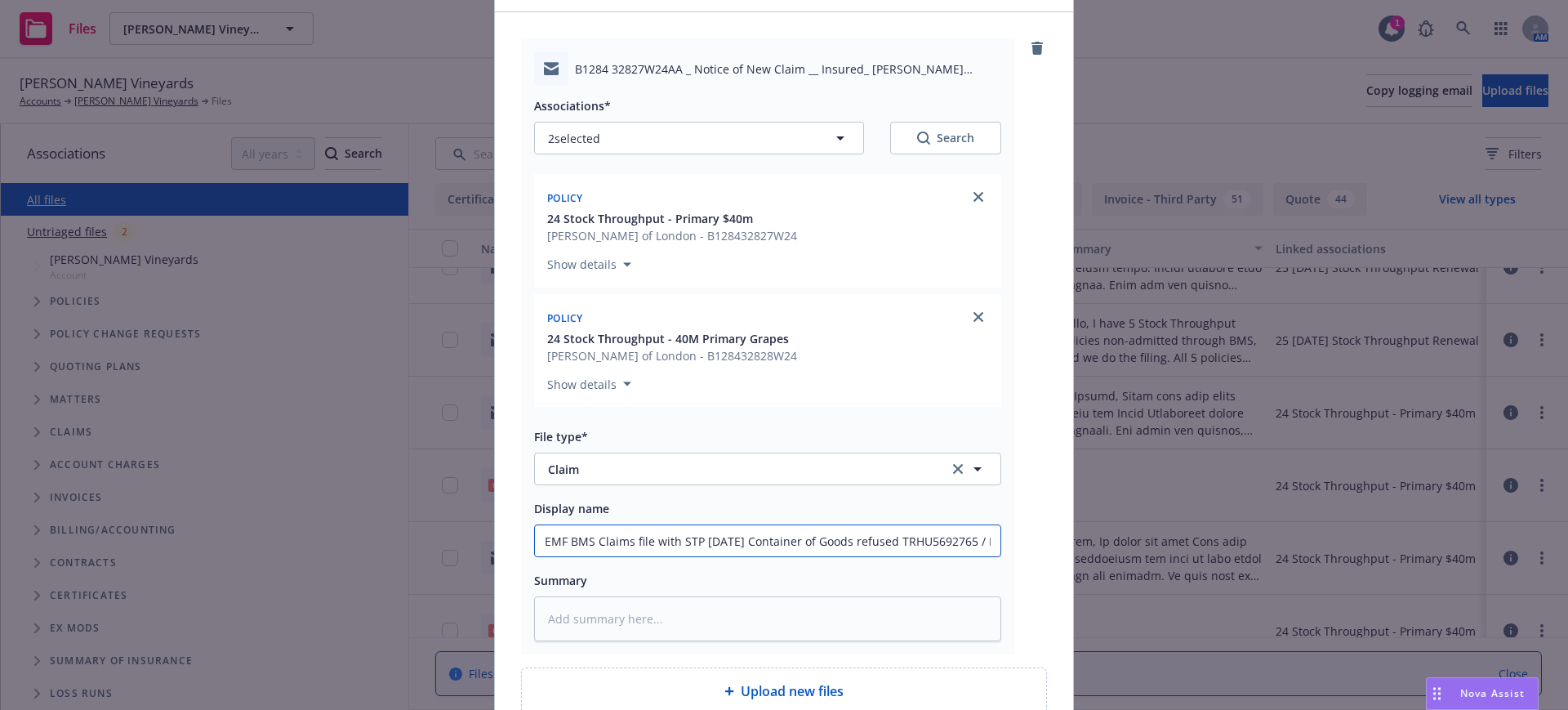
type input "EMF BMS rClaims file with STP 5/28/25 Container of Goods refused TRHU5692765 / …"
type textarea "x"
type input "EMF BMS reClaims file with STP 5/28/25 Container of Goods refused TRHU5692765 /…"
type textarea "x"
type input "EMF BMS reaClaims file with STP 5/28/25 Container of Goods refused TRHU5692765 …"
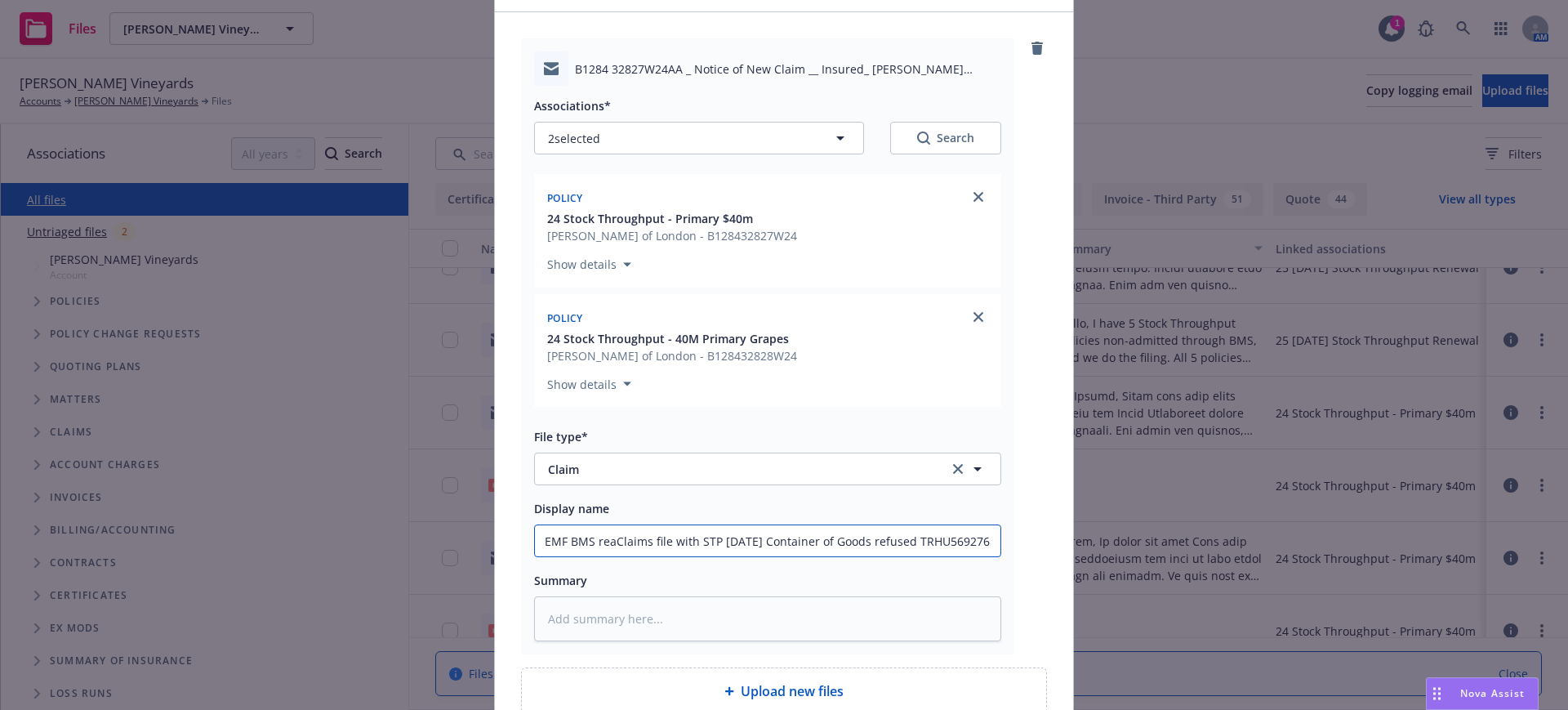
type textarea "x"
type input "EMF BMS reacClaims file with STP 5/28/25 Container of Goods refused TRHU5692765…"
type textarea "x"
type input "EMF BMS reachClaims file with STP 5/28/25 Container of Goods refused TRHU569276…"
type textarea "x"
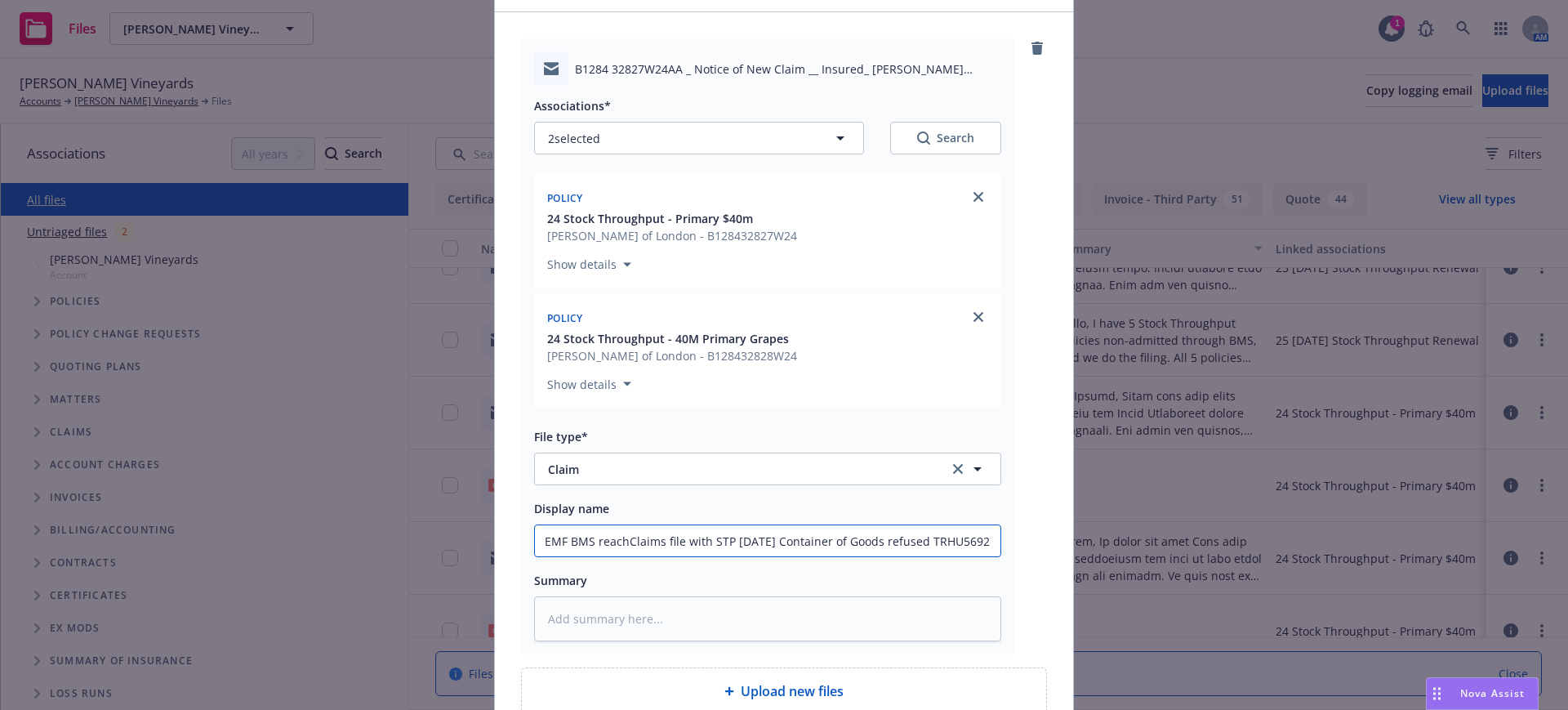
type input "EMF BMS reacheClaims file with STP 5/28/25 Container of Goods refused TRHU56927…"
type textarea "x"
type input "EMF BMS reachedClaims file with STP 5/28/25 Container of Goods refused TRHU5692…"
type textarea "x"
type input "EMF BMS reached Claims file with STP 5/28/25 Container of Goods refused TRHU569…"
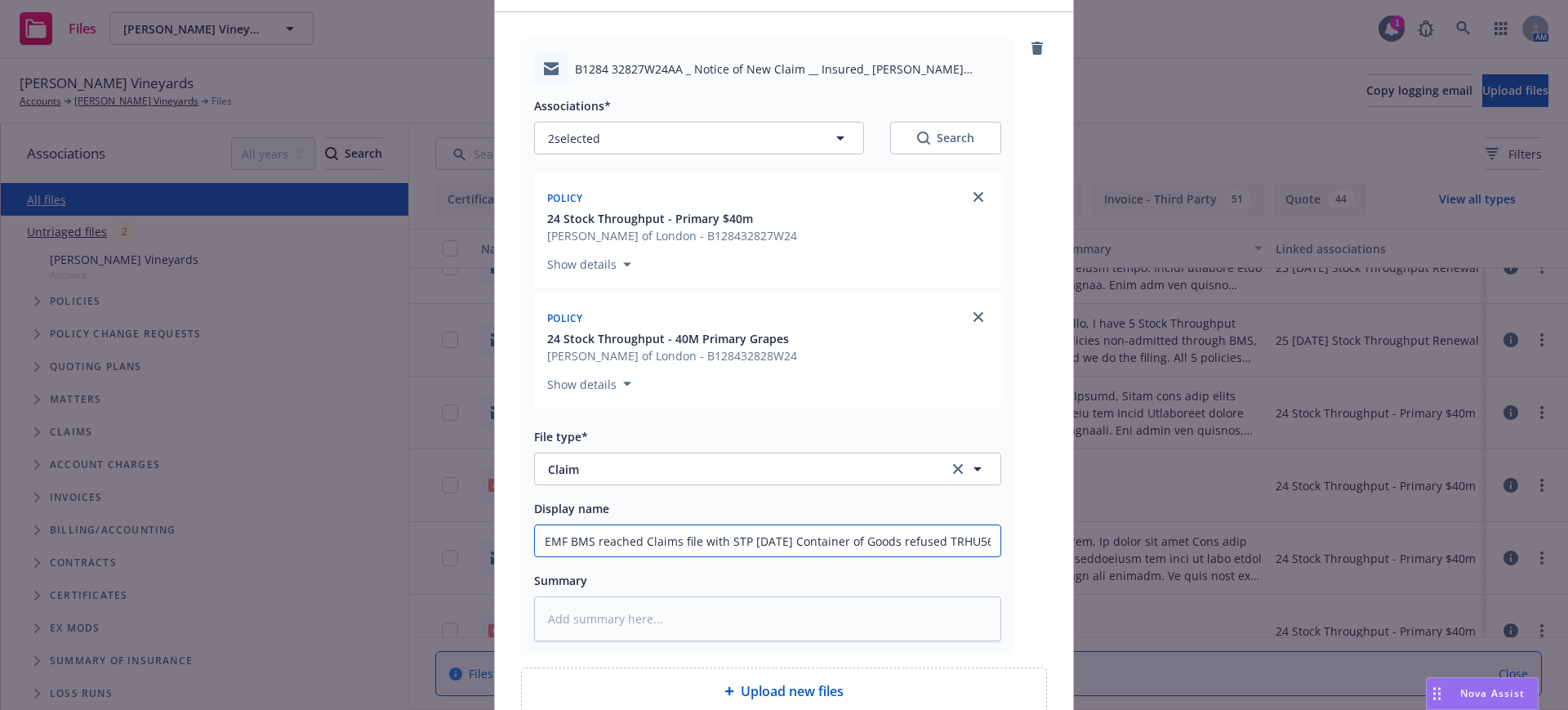
type textarea "x"
type input "EMF BMS reached oClaims file with STP 5/28/25 Container of Goods refused TRHU56…"
type textarea "x"
type input "EMF BMS reached ouClaims file with STP 5/28/25 Container of Goods refused TRHU5…"
type textarea "x"
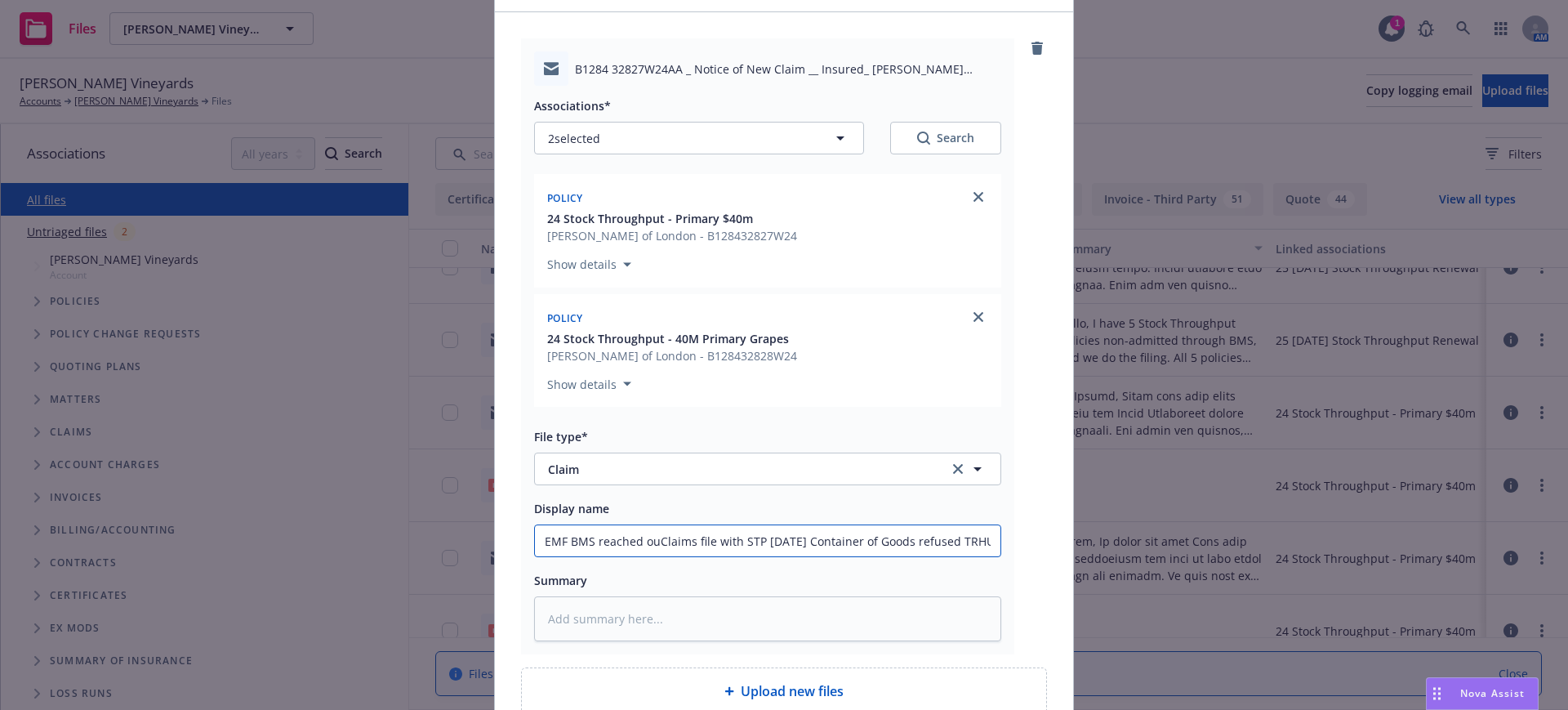
type input "EMF BMS reached outClaims file with STP 5/28/25 Container of Goods refused TRHU…"
type textarea "x"
type input "EMF BMS reached out Claims file with STP 5/28/25 Container of Goods refused TRH…"
type textarea "x"
type input "EMF BMS reached out tClaims file with STP 5/28/25 Container of Goods refused TR…"
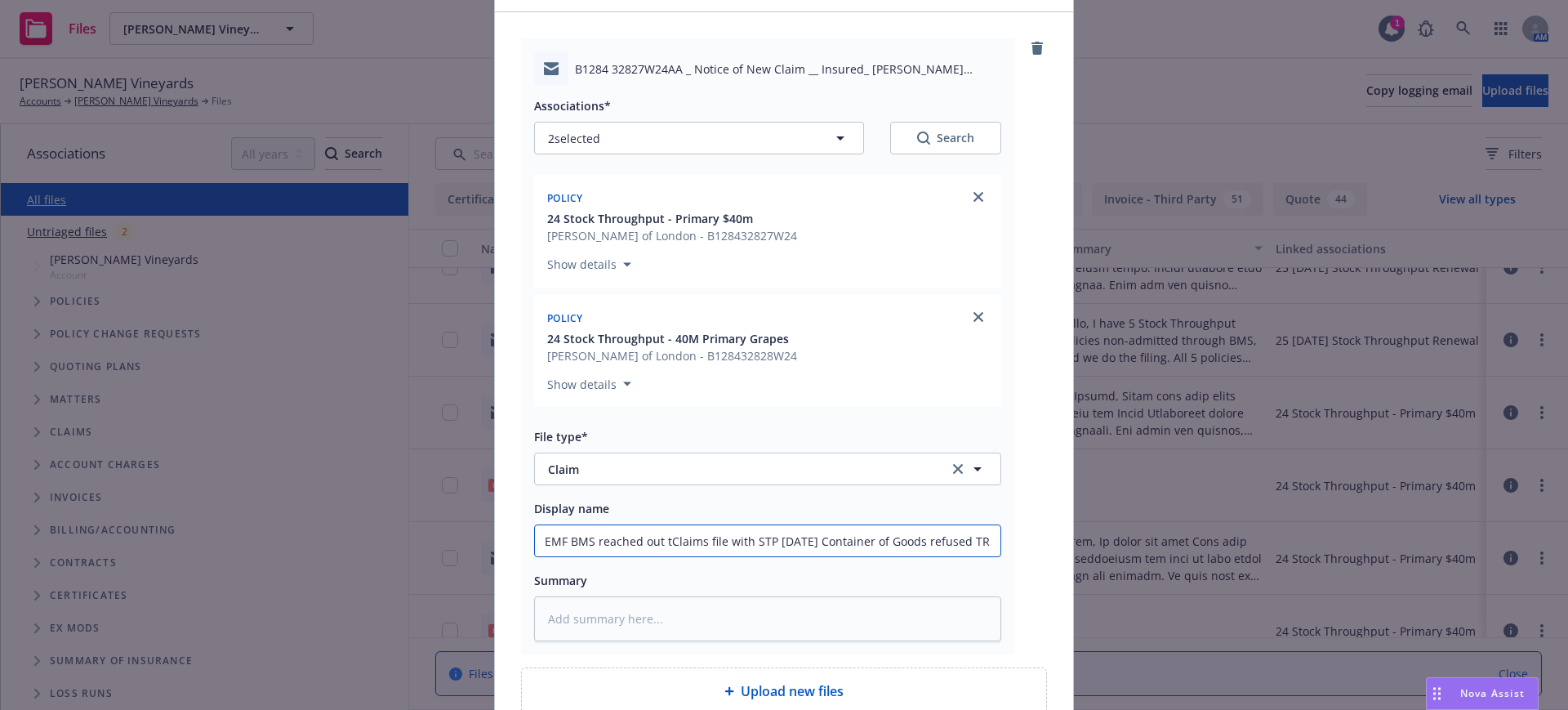
type textarea "x"
type input "EMF BMS reached out toClaims file with STP 5/28/25 Container of Goods refused T…"
type textarea "x"
type input "EMF BMS reached out to Claims file with STP 5/28/25 Container of Goods refused …"
type textarea "x"
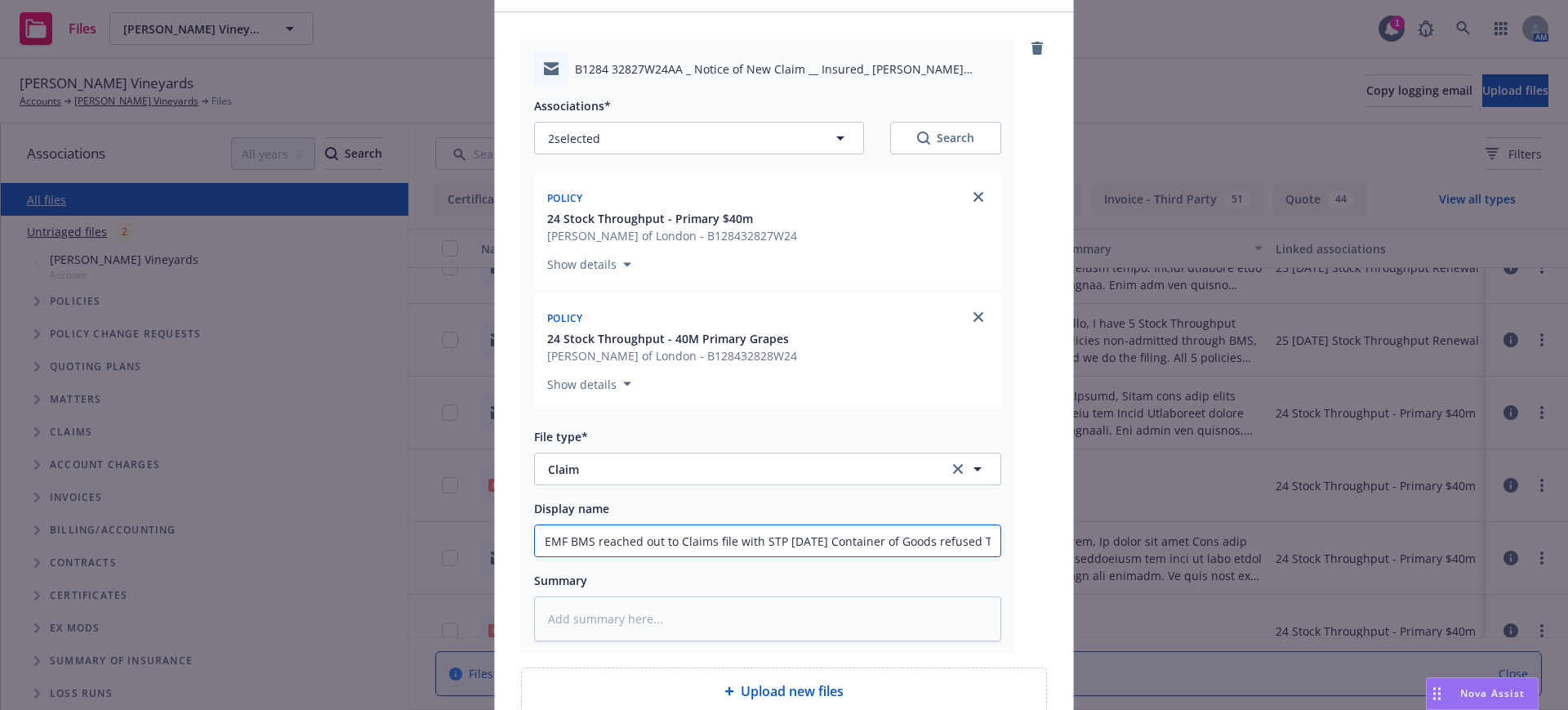
type input "EMF BMS reached out to CClaims file with STP 5/28/25 Container of Goods refused…"
type textarea "x"
type input "EMF BMS reached out to CrClaims file with STP 5/28/25 Container of Goods refuse…"
type textarea "x"
type input "EMF BMS reached out to CraClaims file with STP 5/28/25 Container of Goods refus…"
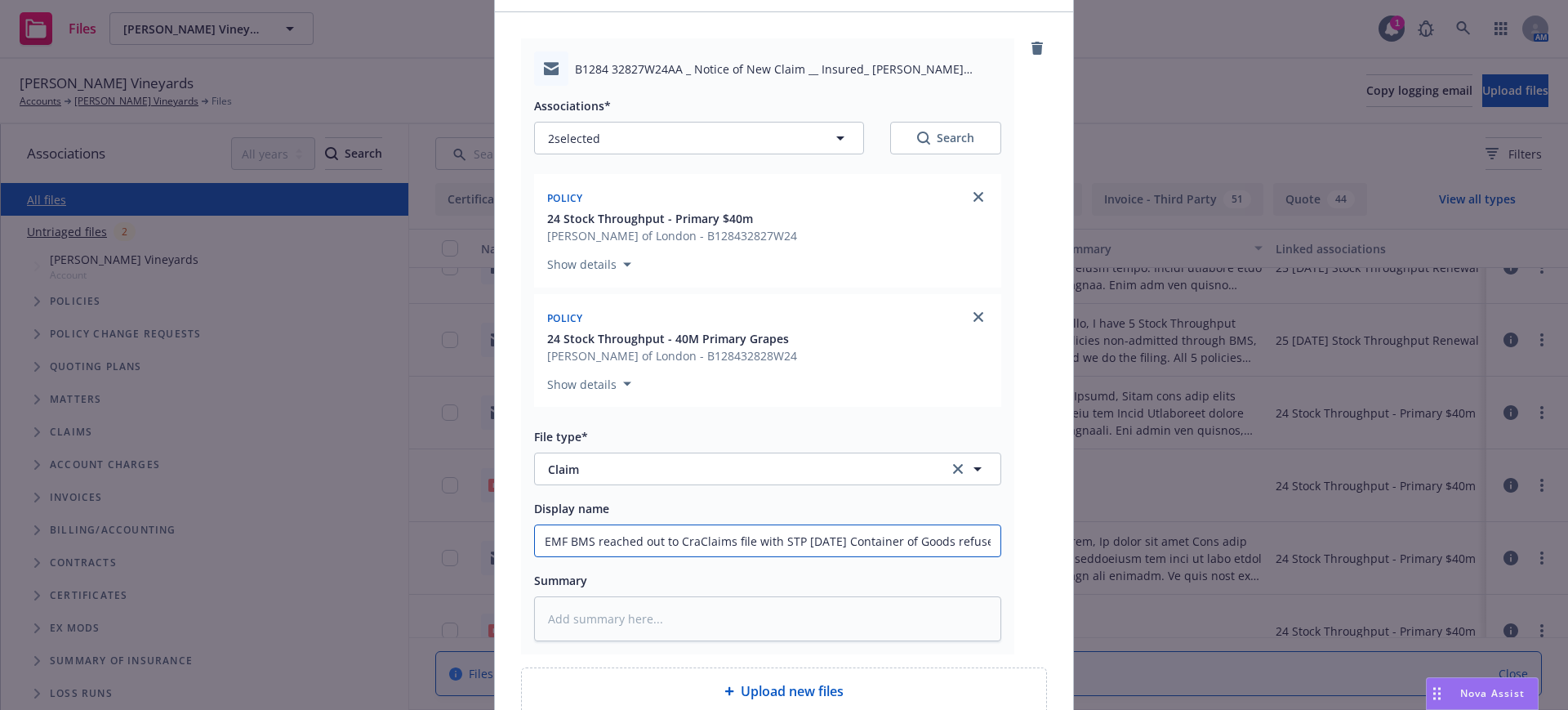
type textarea "x"
type input "EMF BMS reached out to CrawClaims file with STP 5/28/25 Container of Goods refu…"
type textarea "x"
type input "EMF BMS reached out to CrawfClaims file with STP 5/28/25 Container of Goods ref…"
type textarea "x"
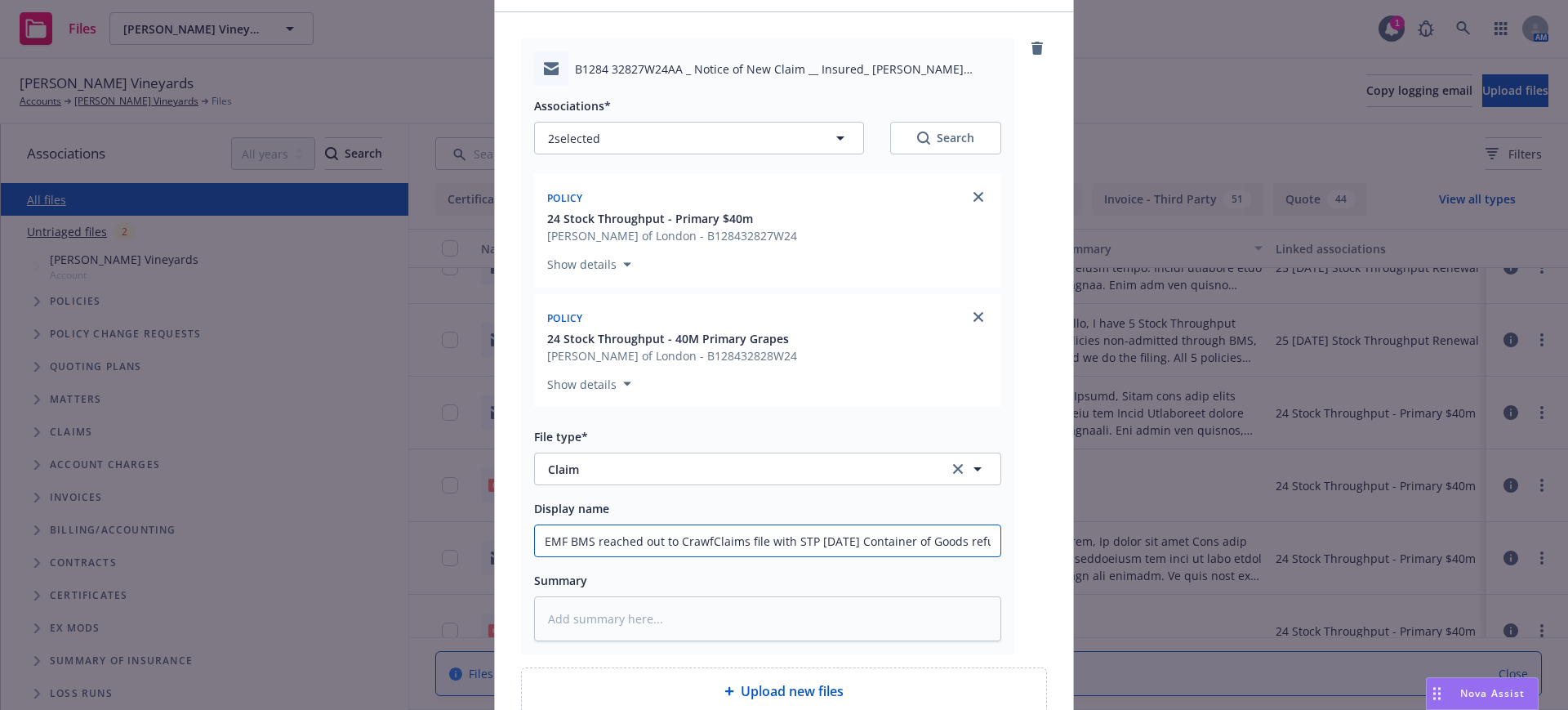
type input "EMF BMS reached out to CrawfoClaims file with STP 5/28/25 Container of Goods re…"
type textarea "x"
type input "EMF BMS reached out to CrawforClaims file with STP 5/28/25 Container of Goods r…"
type textarea "x"
type input "EMF BMS reached out to CrawformClaims file with STP 5/28/25 Container of Goods …"
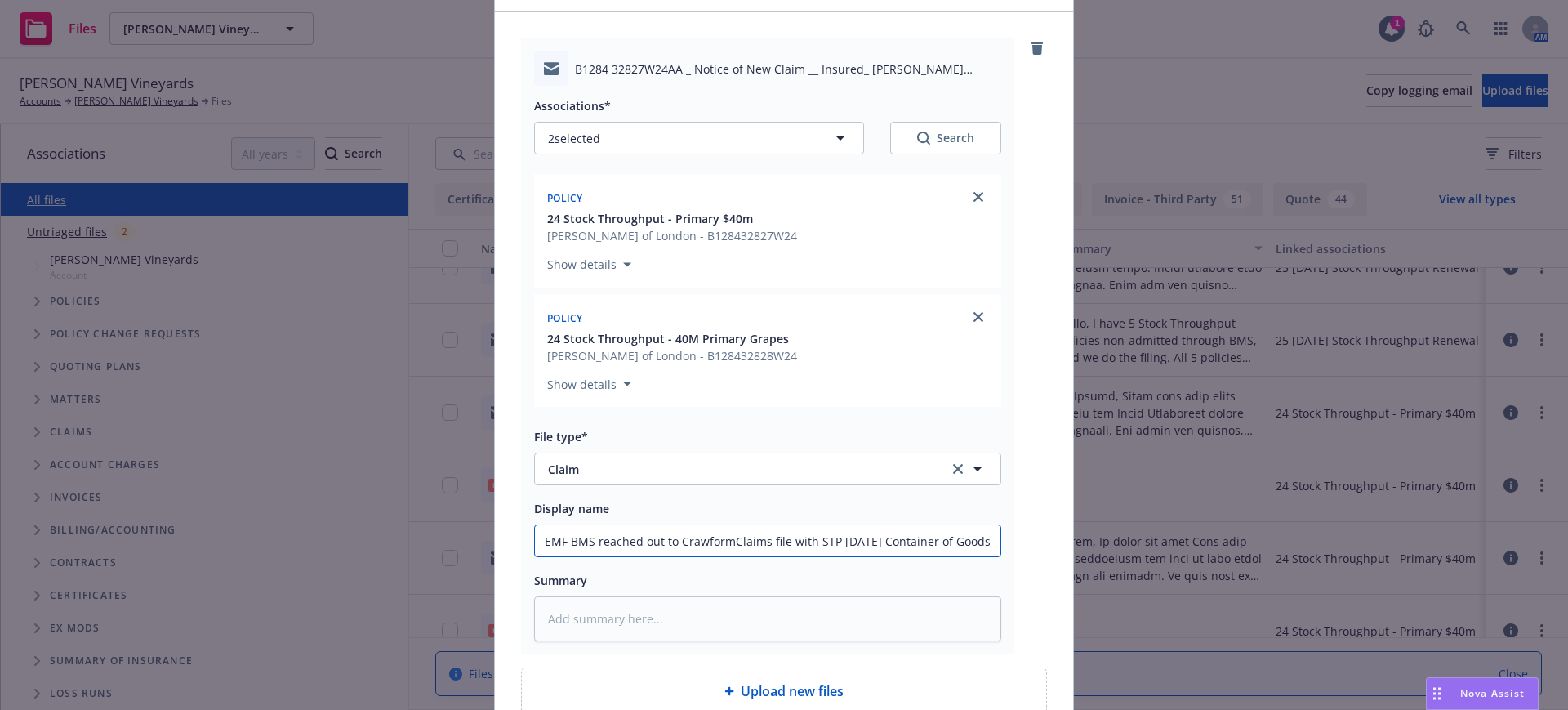
type textarea "x"
type input "EMF BMS reached out to Crawform Claims file with STP 5/28/25 Container of Goods…"
type textarea "x"
type input "EMF BMS reached out to Crawform tClaims file with STP 5/28/25 Container of Good…"
type textarea "x"
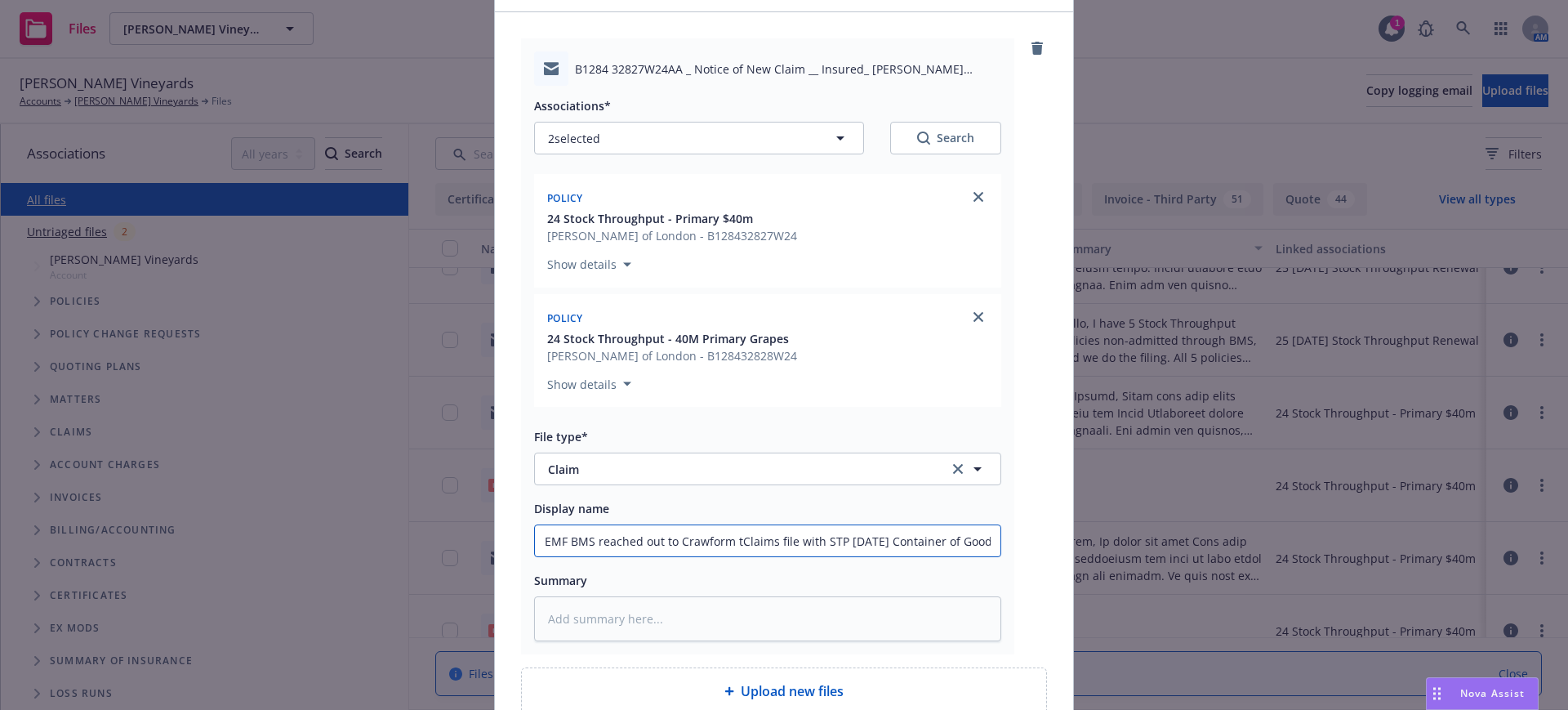
type input "EMF BMS reached out to Crawform toClaims file with STP 5/28/25 Container of Goo…"
type textarea "x"
type input "EMF BMS reached out to Crawform to Claims file with STP 5/28/25 Container of Go…"
type textarea "x"
type input "EMF BMS reached out to Crawform to cClaims file with STP 5/28/25 Container of G…"
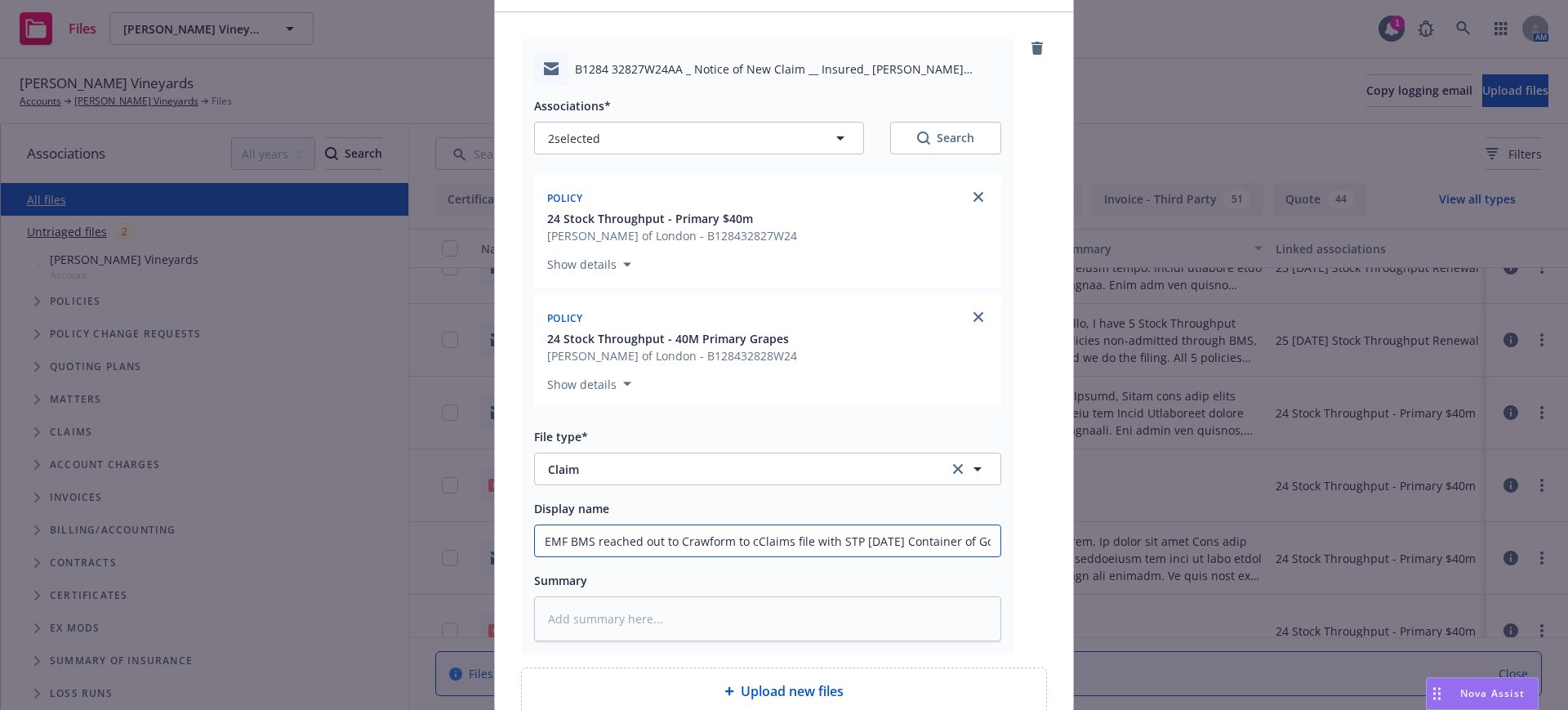
type textarea "x"
type input "EMF BMS reached out to Crawform to coClaims file with STP 5/28/25 Container of …"
type textarea "x"
type input "EMF BMS reached out to Crawform to conClaims file with STP 5/28/25 Container of…"
type textarea "x"
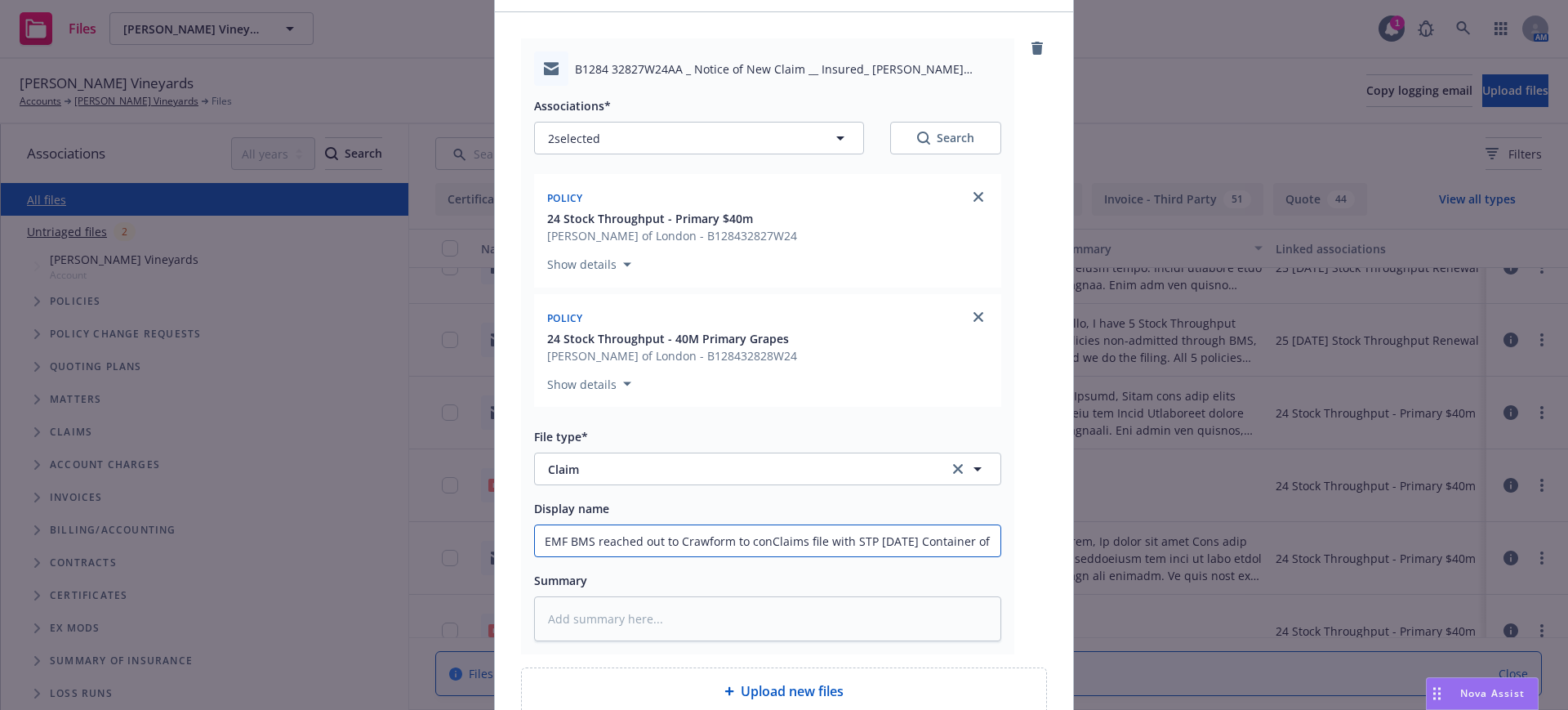
type input "EMF BMS reached out to Crawform to contClaims file with STP 5/28/25 Container o…"
type textarea "x"
type input "EMF BMS reached out to Crawform to contaClaims file with STP 5/28/25 Container …"
type textarea "x"
type input "EMF BMS reached out to Crawform to contacClaims file with STP 5/28/25 Container…"
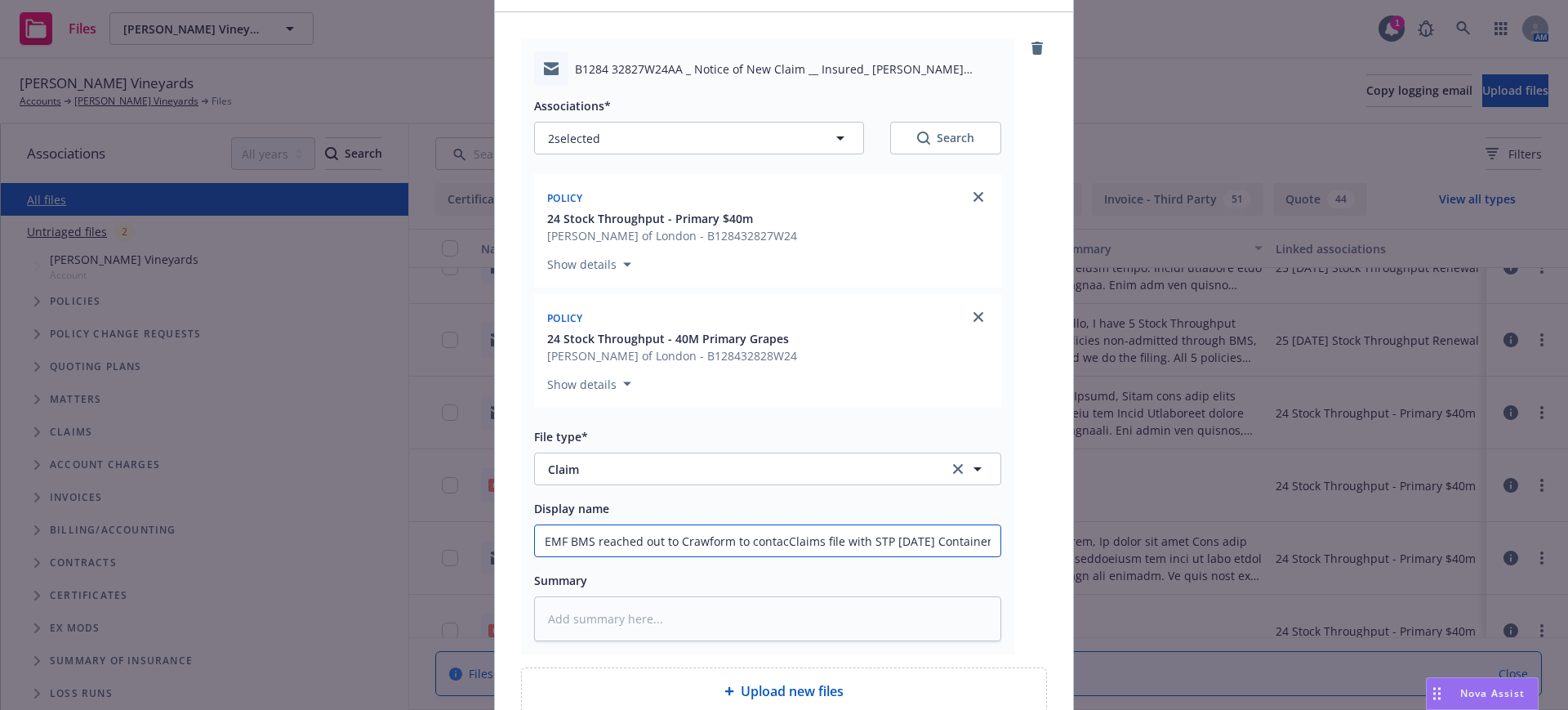
type textarea "x"
type input "EMF BMS reached out to Crawform to contactClaims file with STP 5/28/25 Containe…"
type textarea "x"
type input "EMF BMS reached out to Crawform to contact Claims file with STP 5/28/25 Contain…"
type textarea "x"
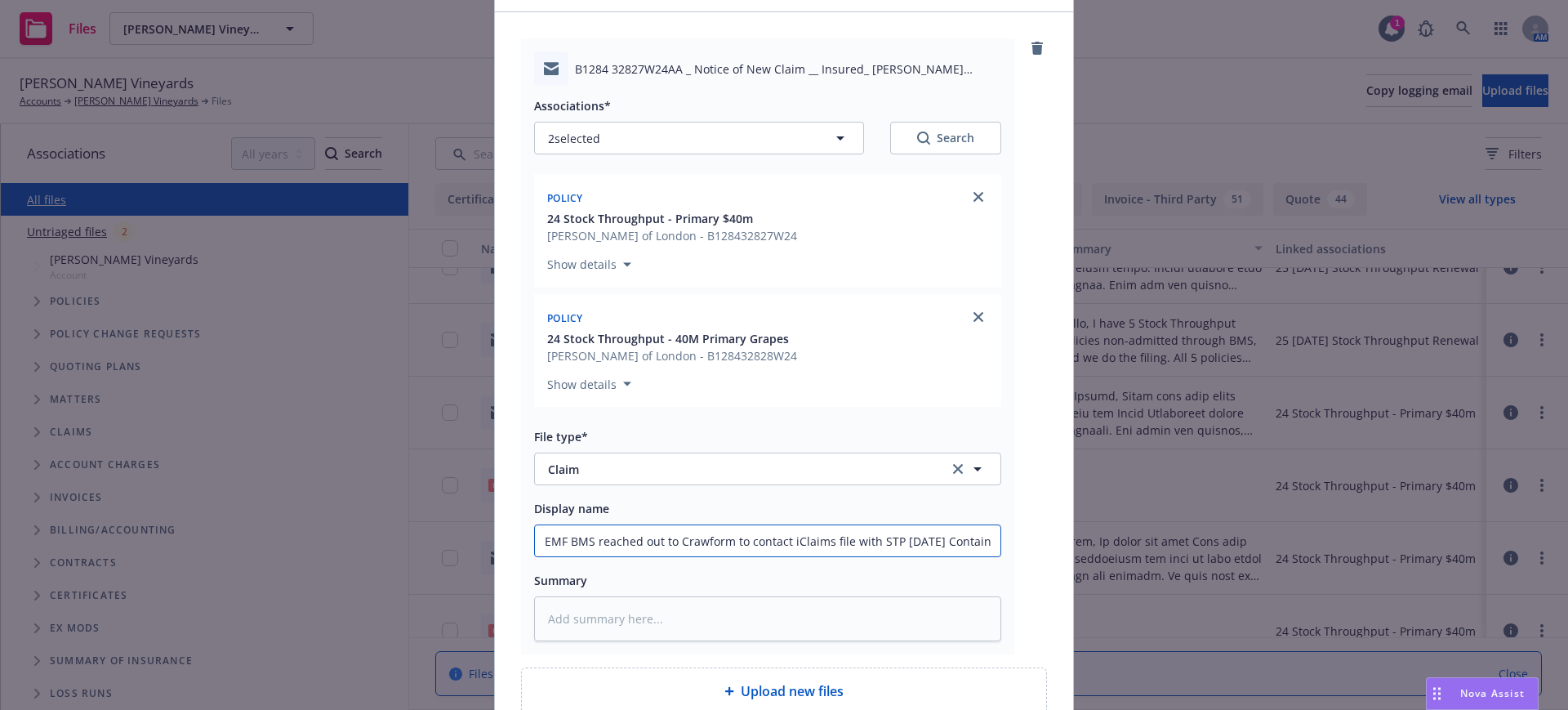
type input "EMF BMS reached out to Crawform to contact inClaims file with STP 5/28/25 Conta…"
type textarea "x"
type input "EMF BMS reached out to Crawform to contact insClaims file with STP 5/28/25 Cont…"
type textarea "x"
type input "EMF BMS reached out to Crawform to contact insdClaims file with STP 5/28/25 Con…"
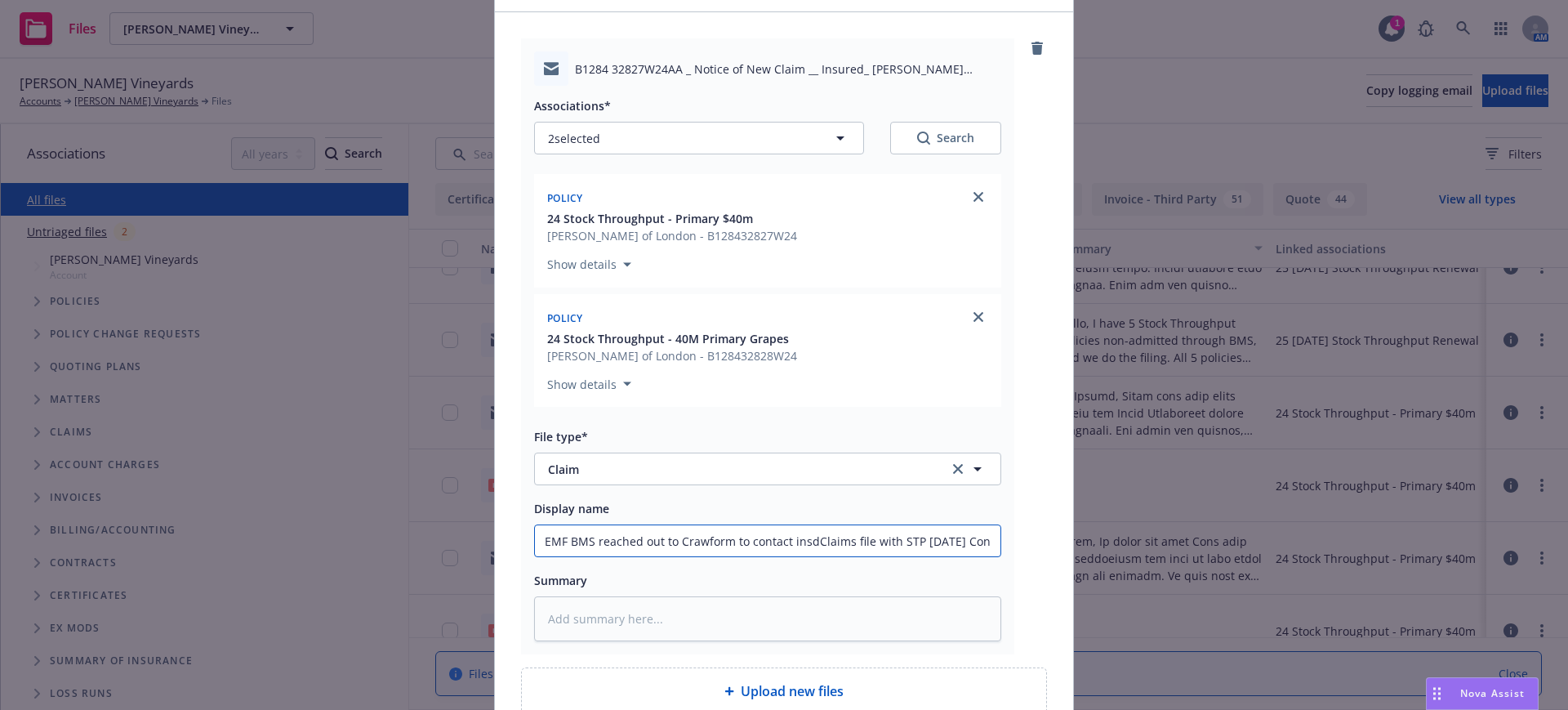
type textarea "x"
type input "EMF BMS reached out to Crawform to contact insd Claims file with STP 5/28/25 Co…"
click at [712, 541] on input "EMF BMS reached out to Crawform to contact insd Claims file with STP 5/28/25 Co…" at bounding box center [768, 541] width 466 height 31
type textarea "x"
type input "EMF BMS reached out to Crawford to contact insd Claims file with STP 5/28/25 Co…"
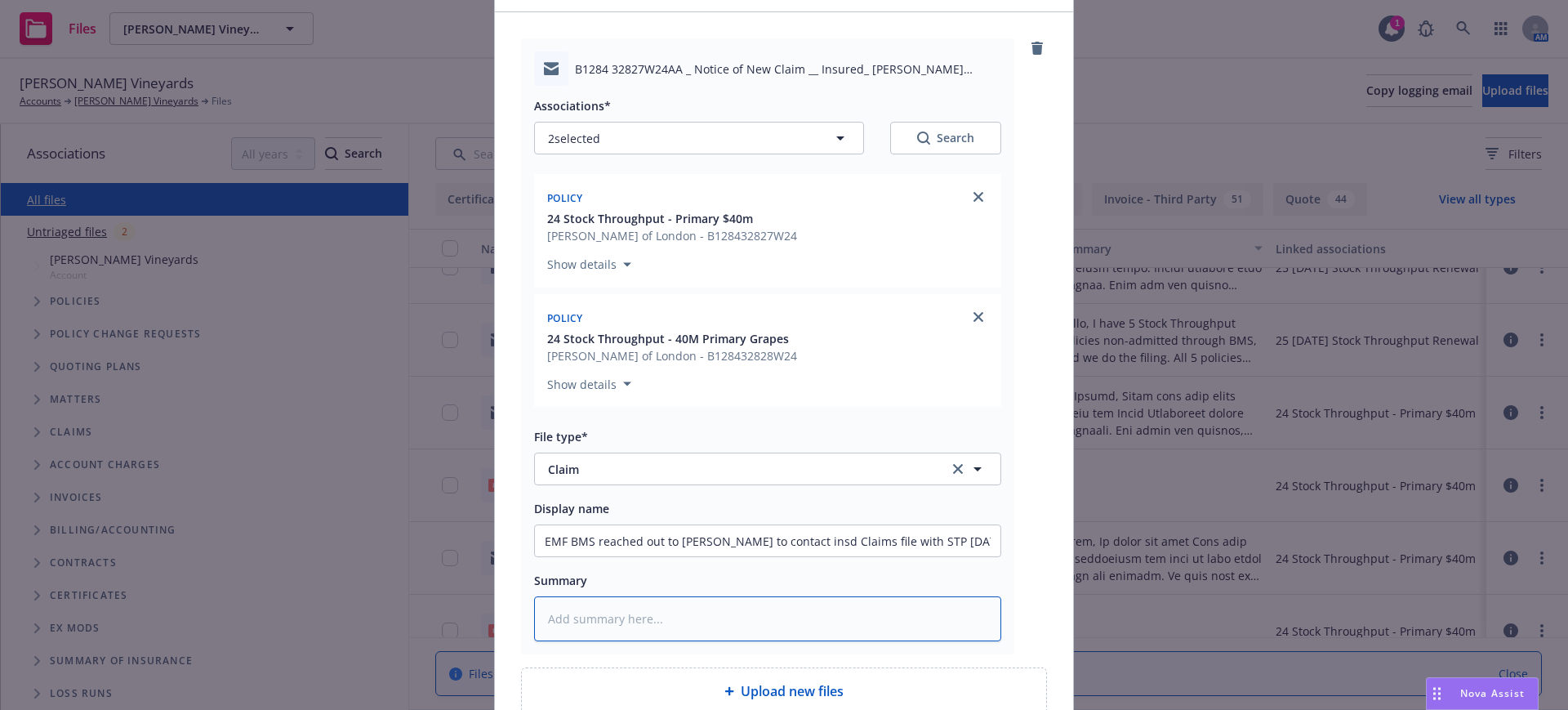
click at [542, 615] on textarea at bounding box center [768, 619] width 467 height 45
paste textarea "You don't often get email from stephen.daly@bmsgroup.com. Learn why this is imp…"
type textarea "x"
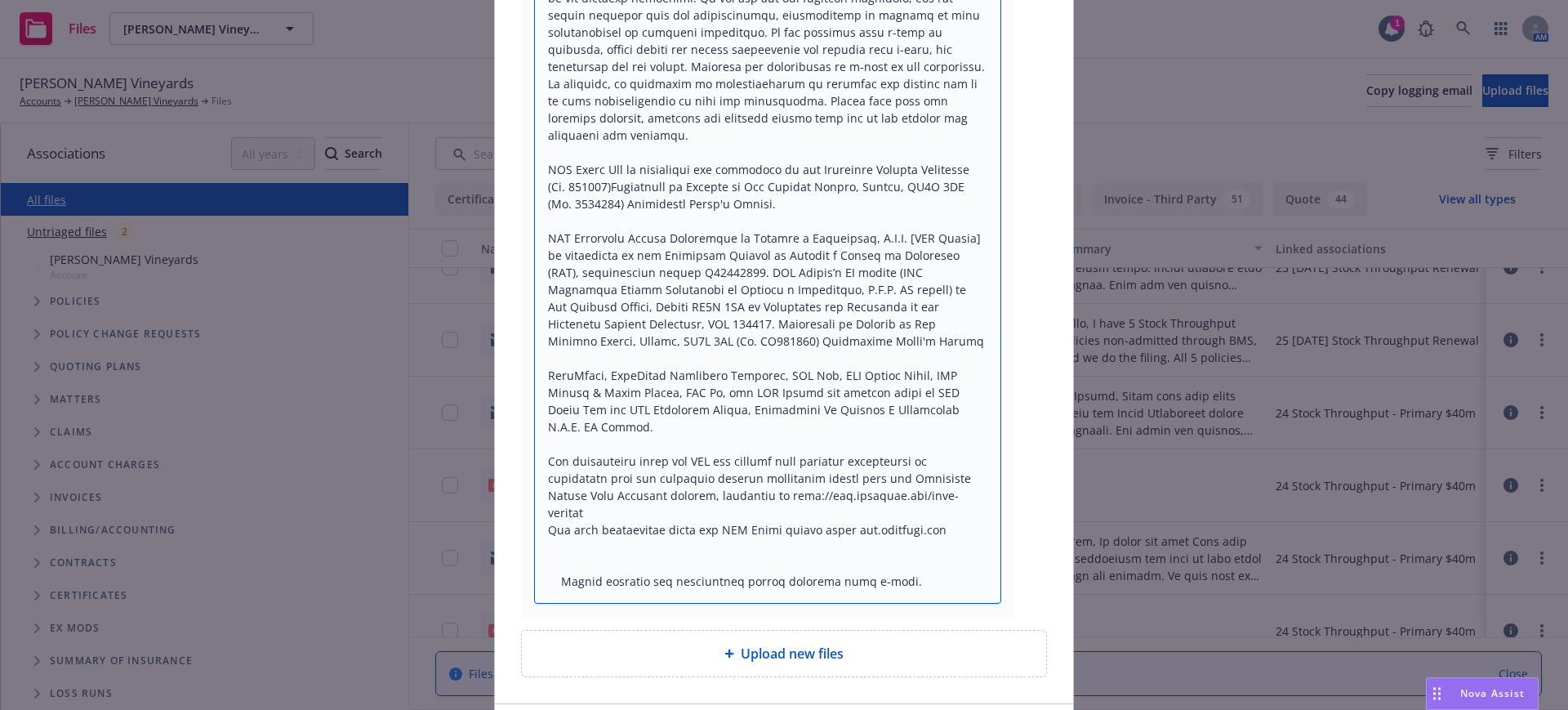
scroll to position [2626, 0]
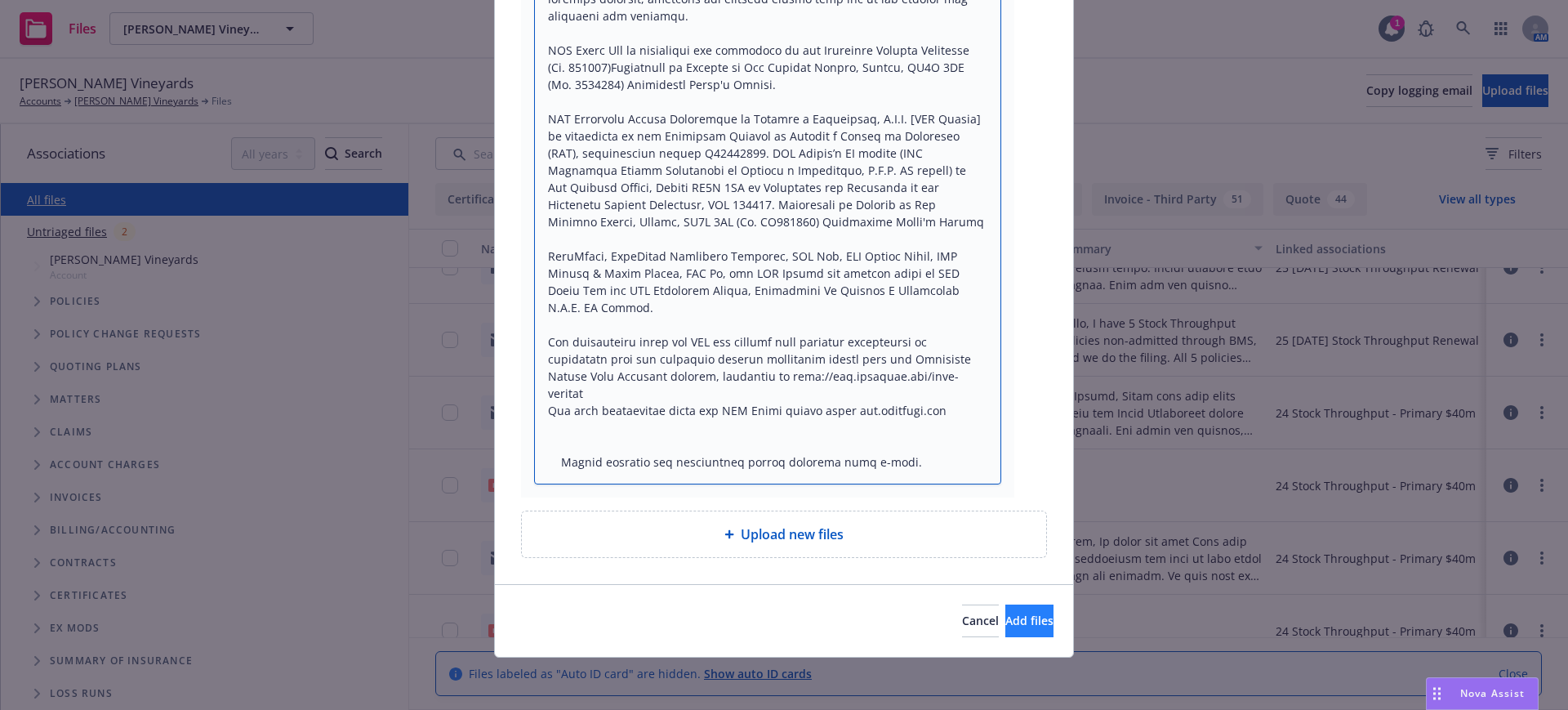
type textarea "You don't often get email from stephen.daly@bmsgroup.com. Learn why this is imp…"
click at [1015, 623] on span "Add files" at bounding box center [1029, 620] width 48 height 16
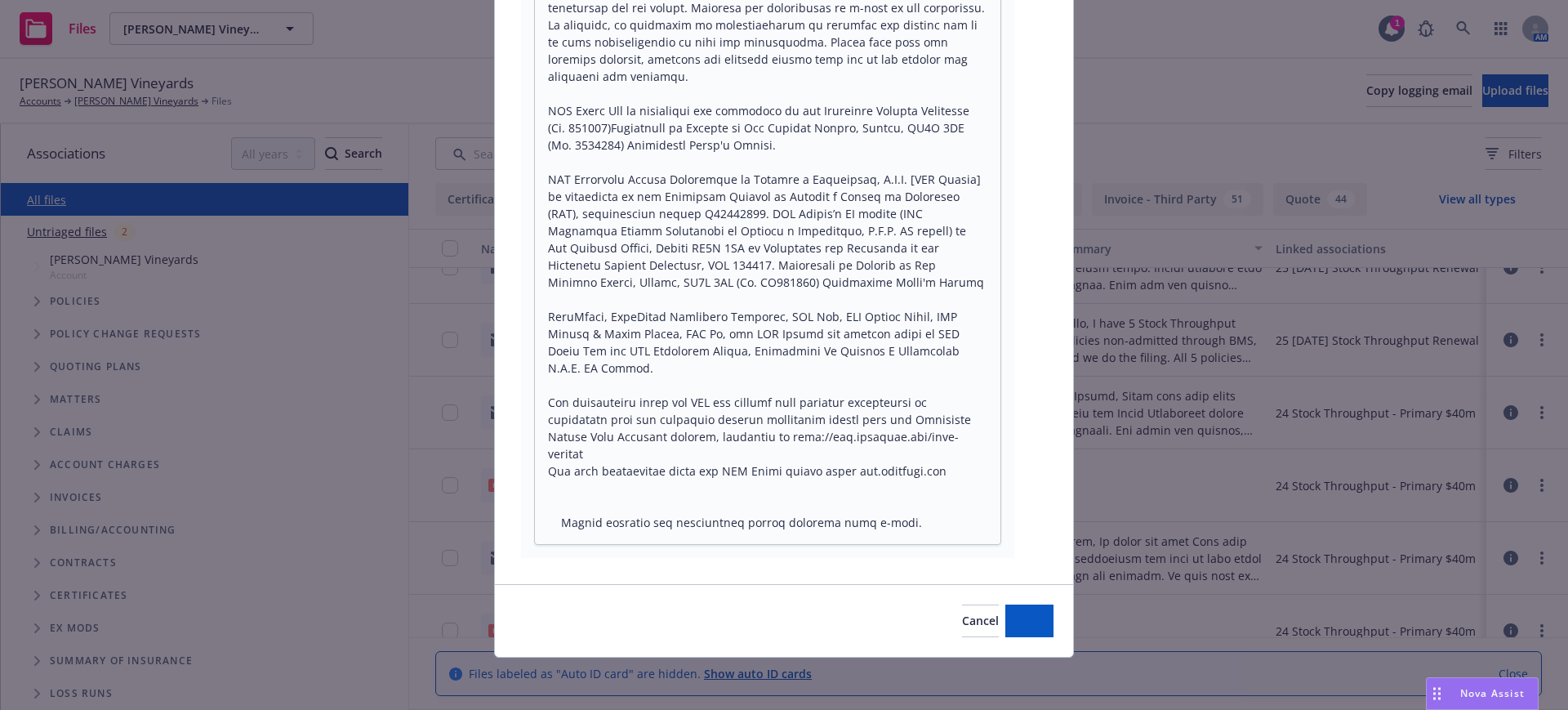
type textarea "x"
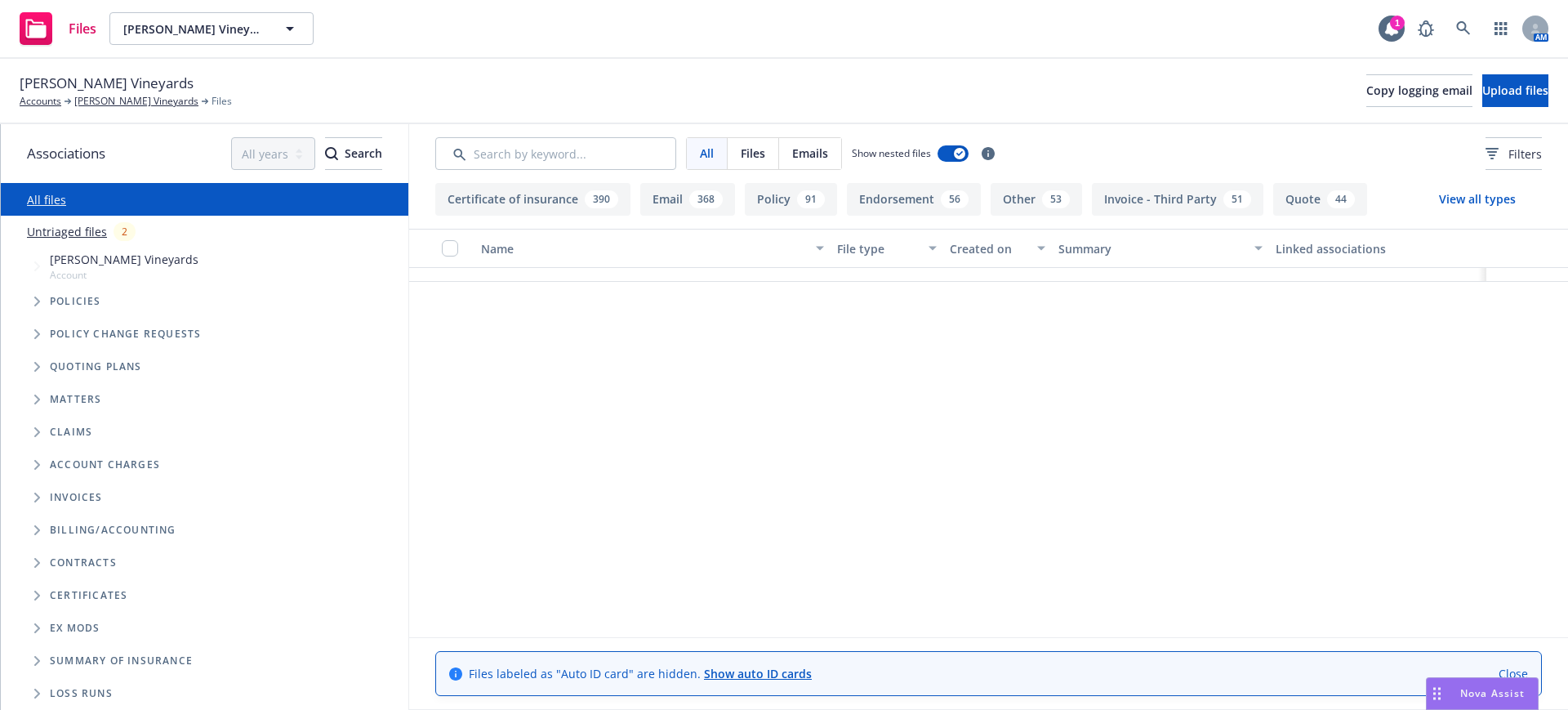
scroll to position [72, 0]
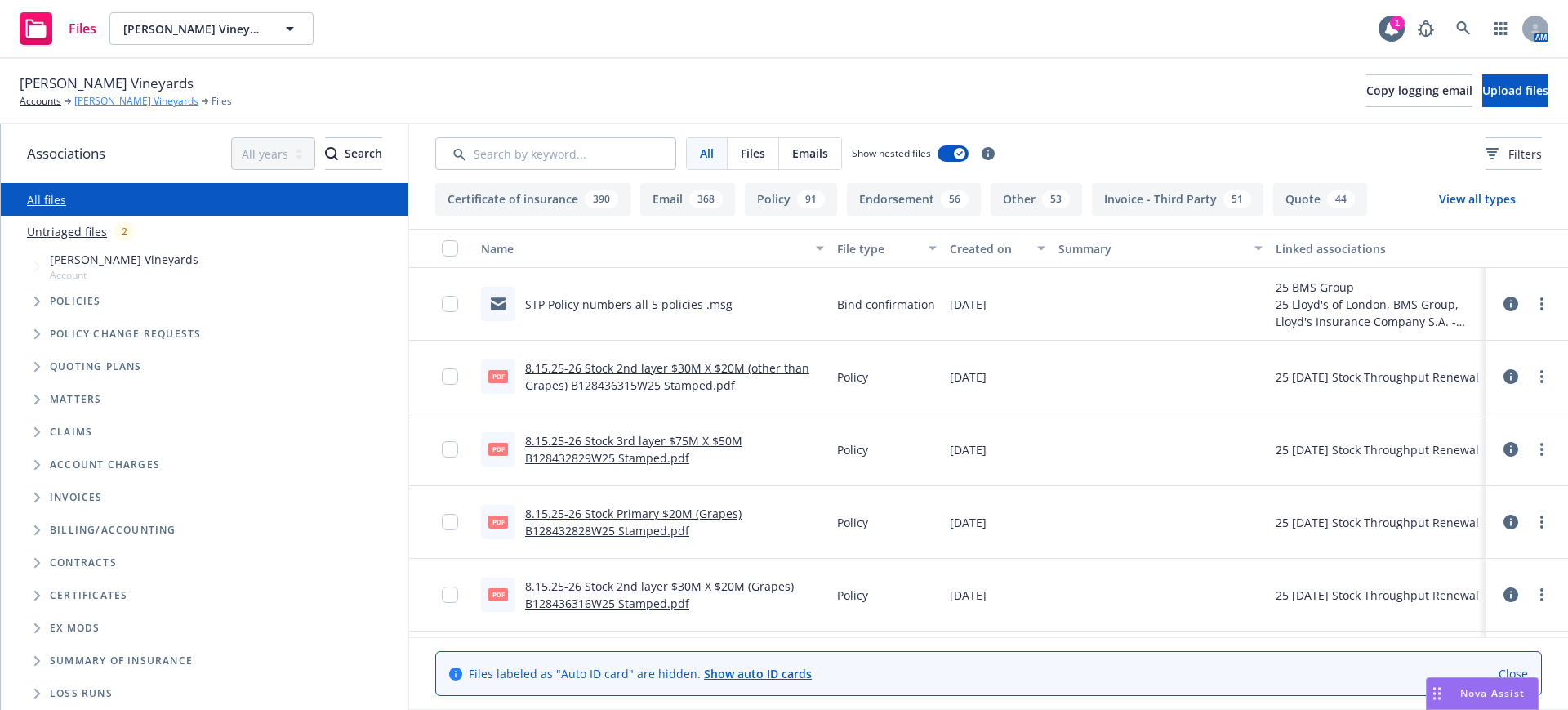
click at [94, 99] on link "[PERSON_NAME] Vineyards" at bounding box center [136, 102] width 124 height 15
